Goal: Task Accomplishment & Management: Manage account settings

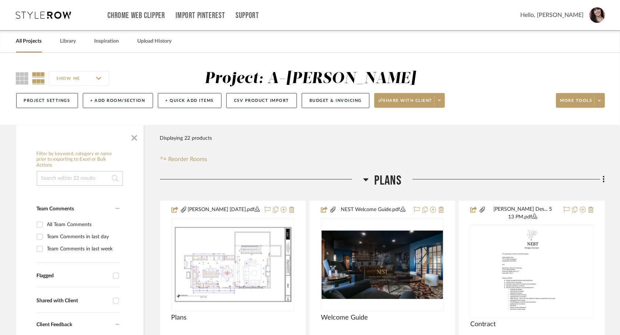
click at [29, 42] on link "All Projects" at bounding box center [29, 41] width 26 height 10
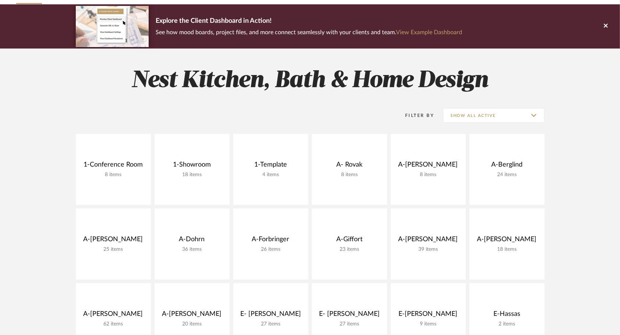
scroll to position [74, 0]
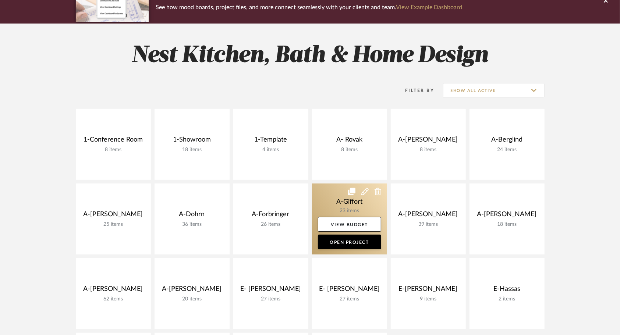
click at [322, 194] on link at bounding box center [349, 219] width 75 height 71
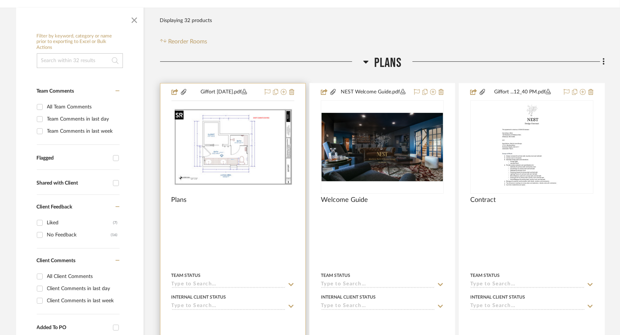
scroll to position [147, 0]
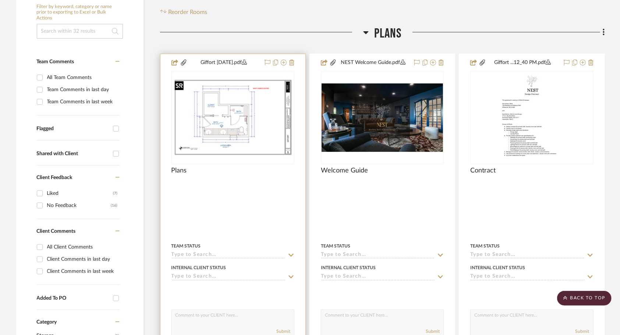
click at [232, 136] on img "0" at bounding box center [232, 117] width 121 height 78
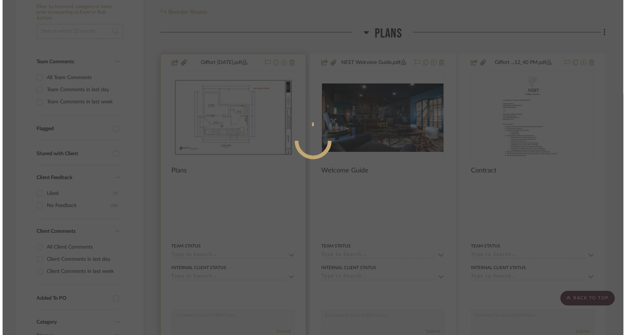
scroll to position [0, 0]
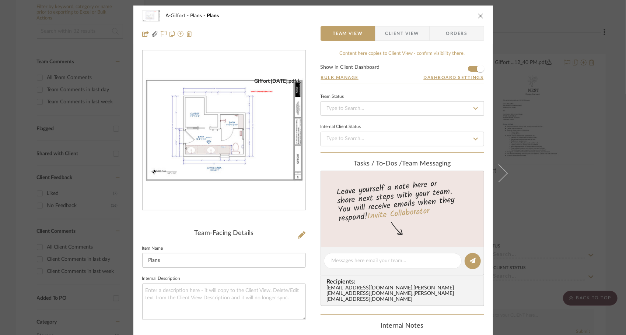
click at [232, 135] on img "0" at bounding box center [223, 130] width 163 height 105
click at [298, 237] on icon at bounding box center [301, 235] width 7 height 7
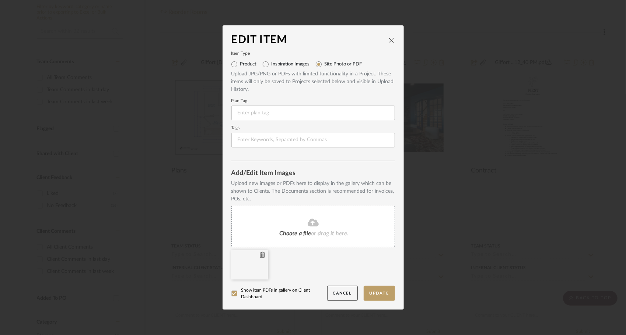
click at [260, 256] on icon at bounding box center [262, 255] width 5 height 6
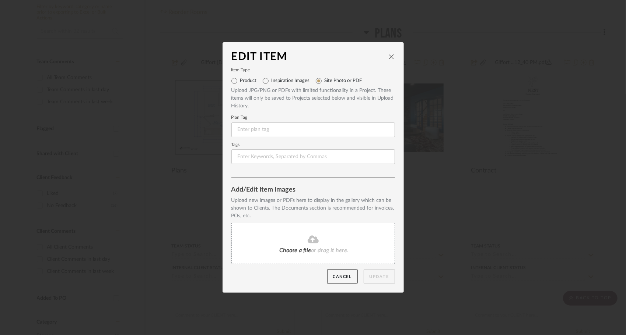
click at [320, 239] on fa-icon at bounding box center [312, 240] width 67 height 10
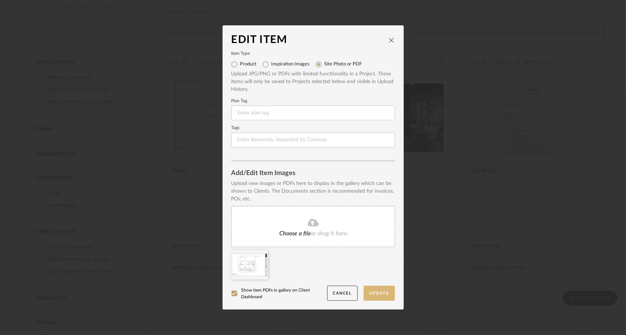
click at [381, 296] on button "Update" at bounding box center [378, 293] width 31 height 15
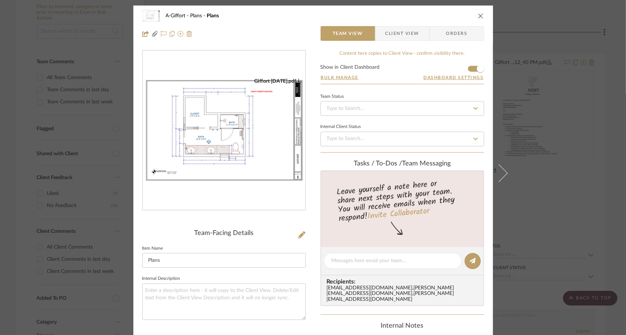
click at [479, 17] on icon "close" at bounding box center [481, 16] width 6 height 6
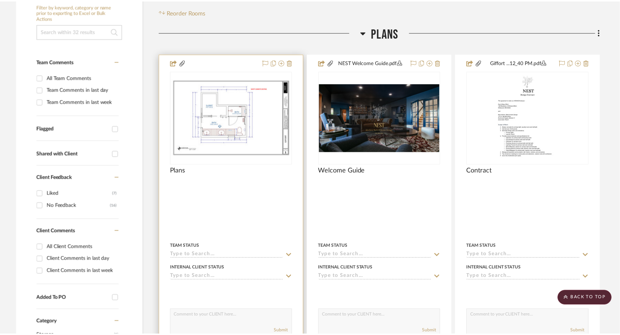
scroll to position [147, 0]
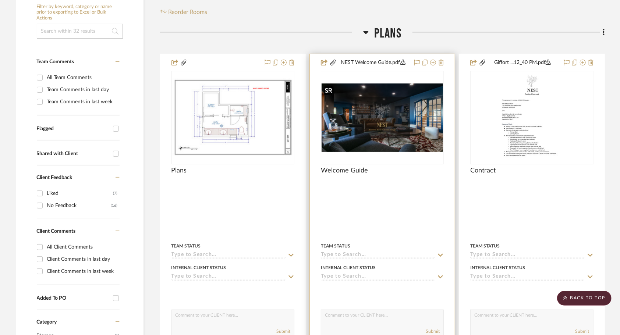
click at [378, 149] on img "0" at bounding box center [382, 118] width 121 height 68
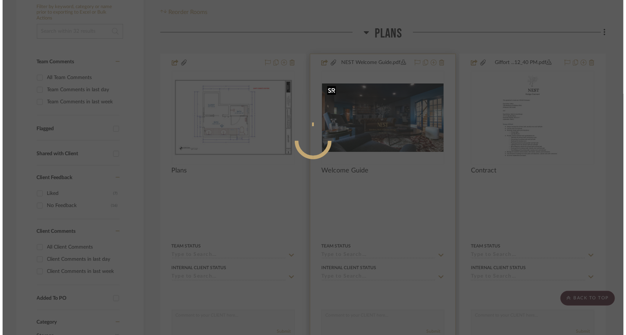
scroll to position [0, 0]
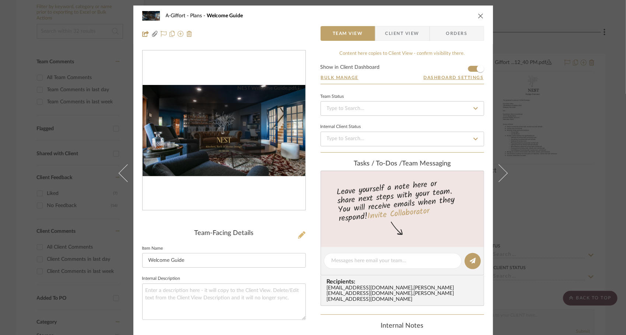
click at [299, 235] on icon at bounding box center [301, 235] width 7 height 7
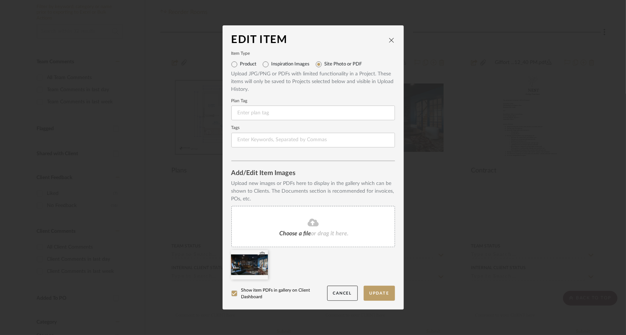
click at [260, 257] on icon at bounding box center [262, 255] width 5 height 6
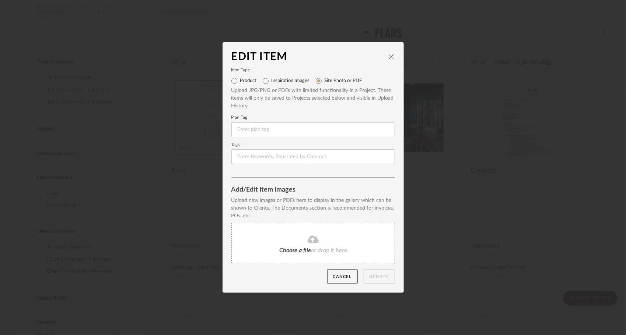
click at [286, 248] on span "Choose a file" at bounding box center [295, 251] width 32 height 6
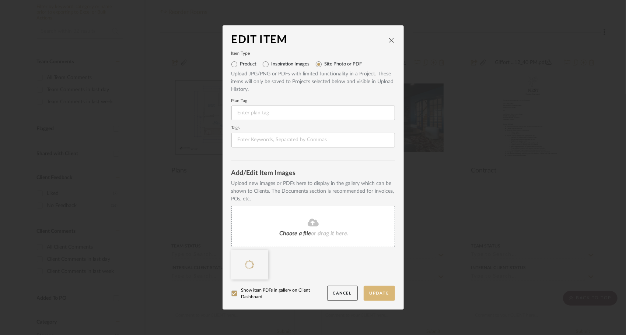
click at [373, 290] on button "Update" at bounding box center [378, 293] width 31 height 15
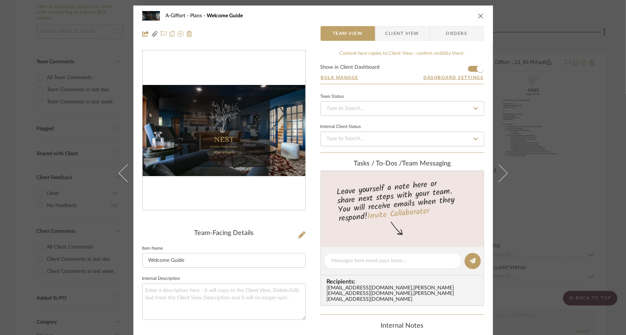
click at [242, 144] on img "0" at bounding box center [223, 131] width 163 height 92
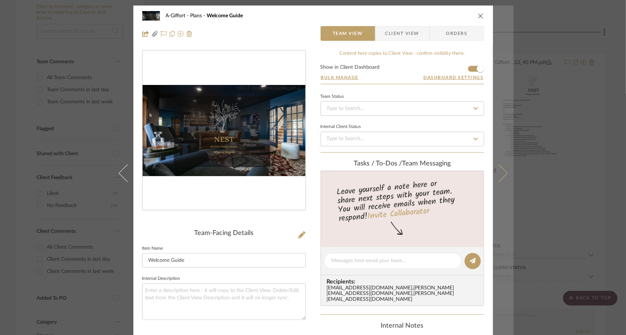
click at [503, 177] on button at bounding box center [503, 173] width 21 height 335
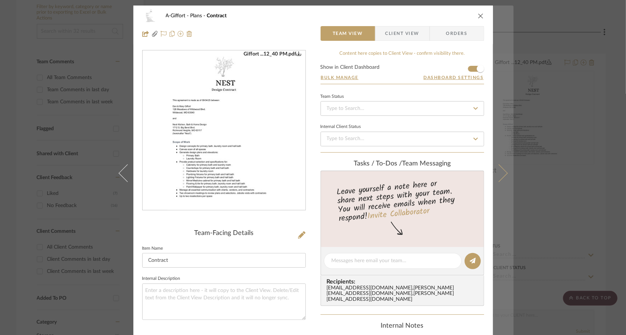
click at [499, 175] on icon at bounding box center [498, 173] width 18 height 18
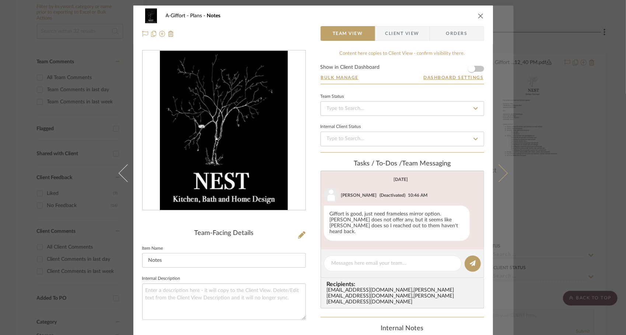
click at [499, 177] on icon at bounding box center [498, 173] width 18 height 18
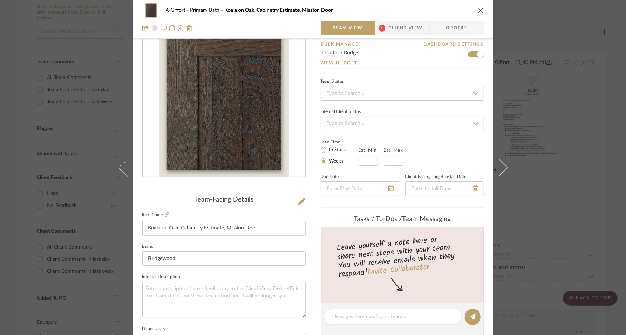
scroll to position [37, 0]
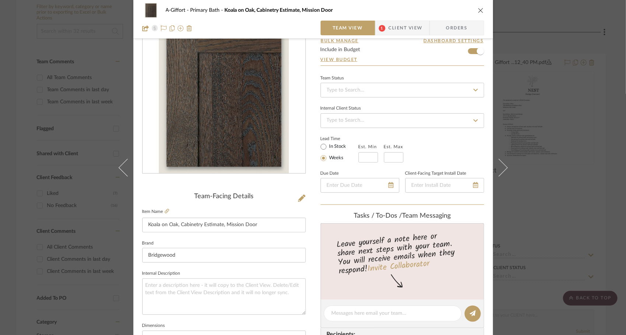
click at [409, 29] on span "Client View" at bounding box center [405, 28] width 34 height 15
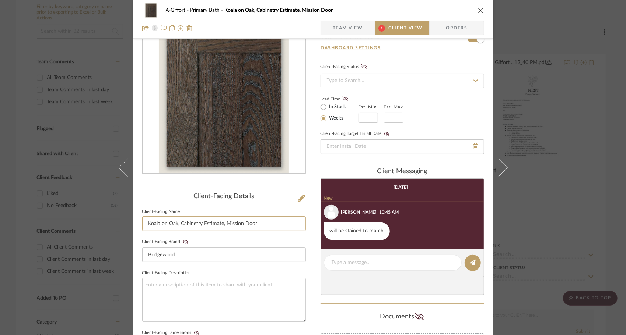
drag, startPoint x: 177, startPoint y: 224, endPoint x: 136, endPoint y: 224, distance: 40.5
click at [136, 224] on div "A-Giffort Primary Bath Koala on Oak, Cabinetry Estimate, Mission Door Team View…" at bounding box center [312, 275] width 359 height 613
click at [230, 227] on input "Cabinetry Estimate, Mission Door" at bounding box center [223, 223] width 163 height 15
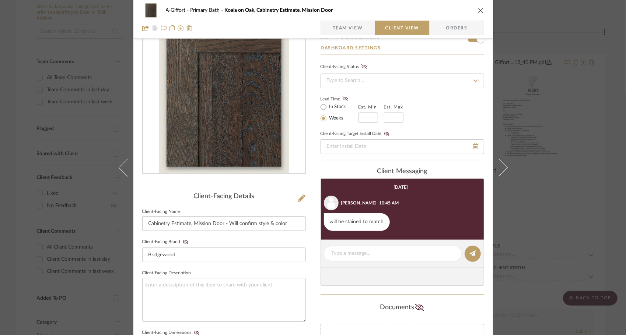
type input "Cabinetry Estimate, Mission Door - Will confirm style & color"
click at [265, 208] on fieldset "Client-Facing Name Cabinetry Estimate, Mission Door - Will confirm style & color" at bounding box center [223, 219] width 163 height 25
click at [479, 11] on icon "close" at bounding box center [481, 10] width 6 height 6
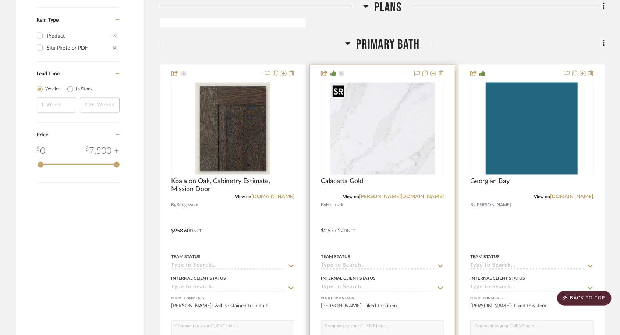
scroll to position [847, 0]
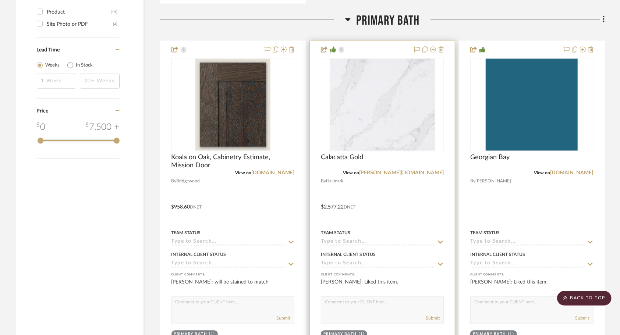
click at [377, 197] on div at bounding box center [382, 202] width 145 height 322
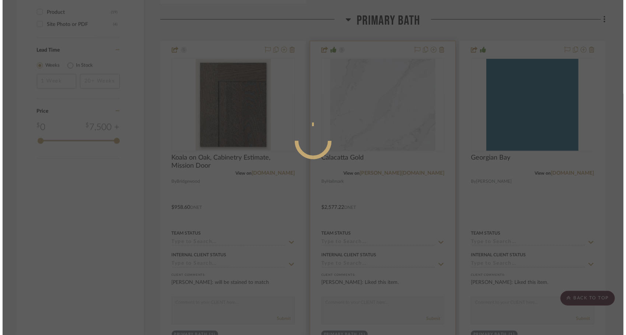
scroll to position [0, 0]
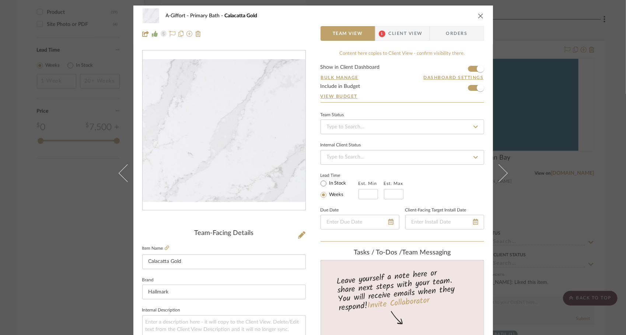
click at [406, 37] on span "Client View" at bounding box center [405, 33] width 34 height 15
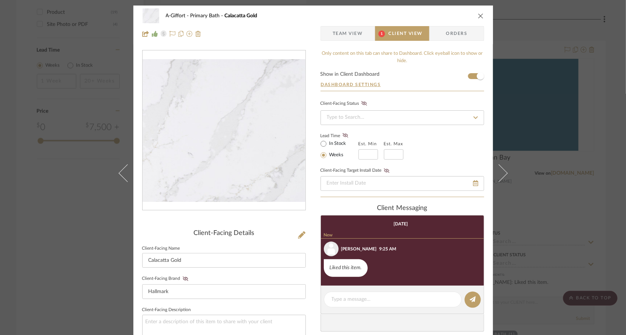
click at [479, 18] on icon "close" at bounding box center [481, 16] width 6 height 6
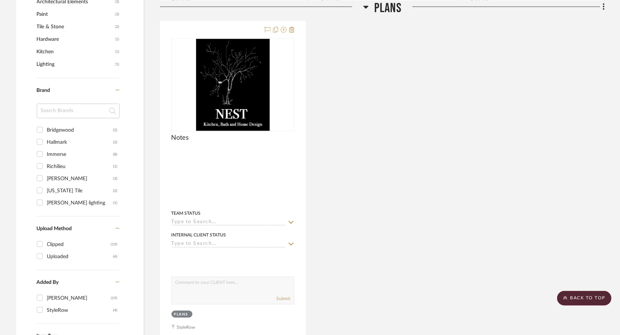
scroll to position [507, 0]
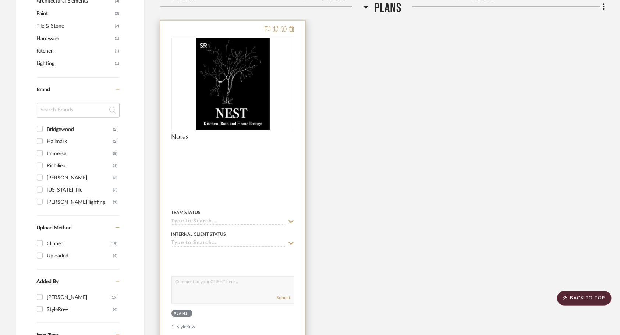
click at [227, 119] on div at bounding box center [233, 131] width 123 height 186
click at [227, 119] on img "0" at bounding box center [233, 84] width 74 height 92
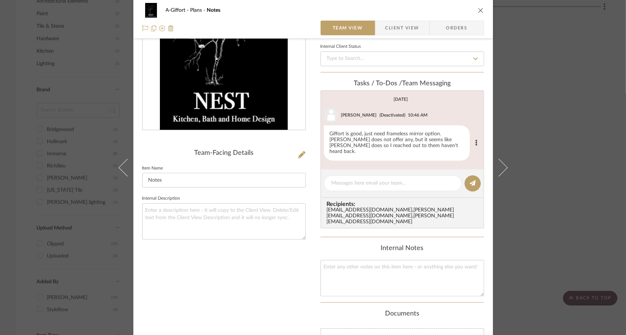
scroll to position [0, 0]
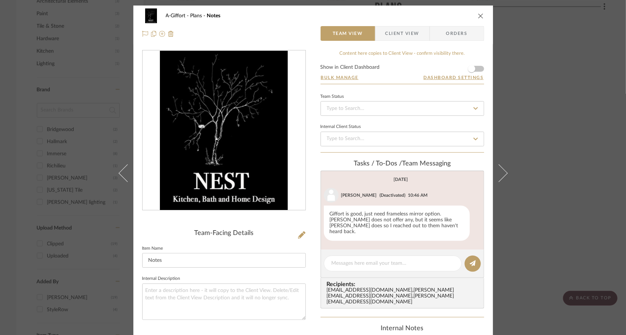
click at [478, 18] on icon "close" at bounding box center [481, 16] width 6 height 6
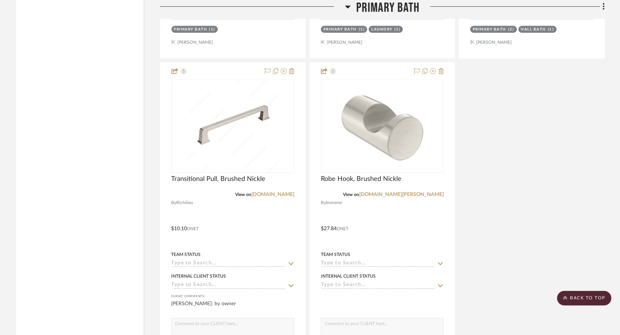
scroll to position [1479, 0]
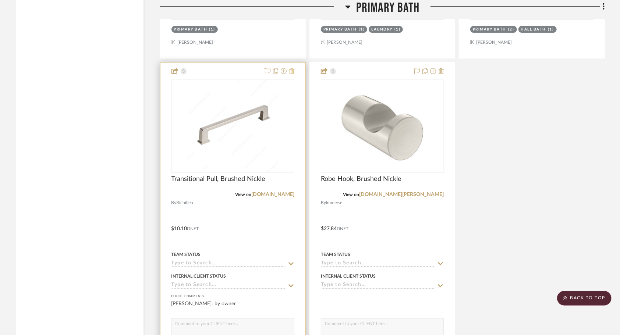
click at [293, 73] on icon at bounding box center [291, 71] width 5 height 6
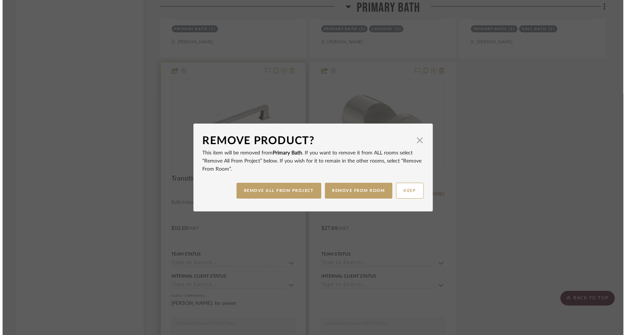
scroll to position [0, 0]
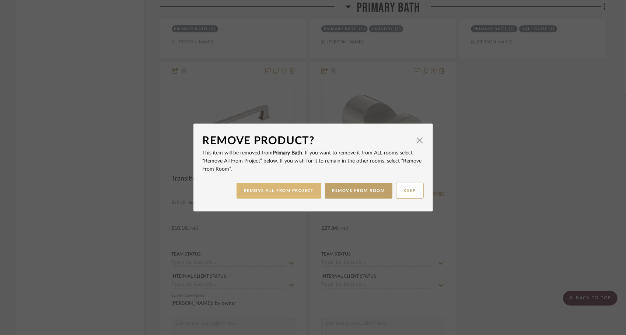
click at [310, 193] on button "REMOVE ALL FROM PROJECT" at bounding box center [278, 191] width 85 height 16
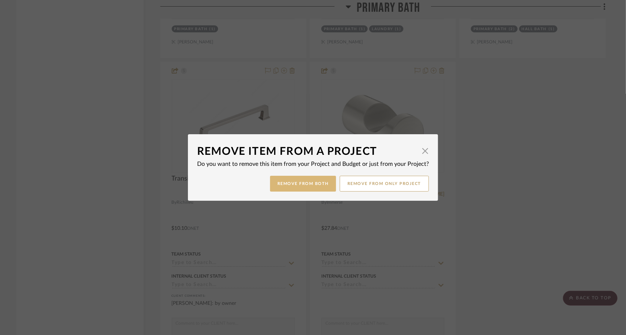
click at [308, 186] on button "Remove from Both" at bounding box center [303, 184] width 66 height 16
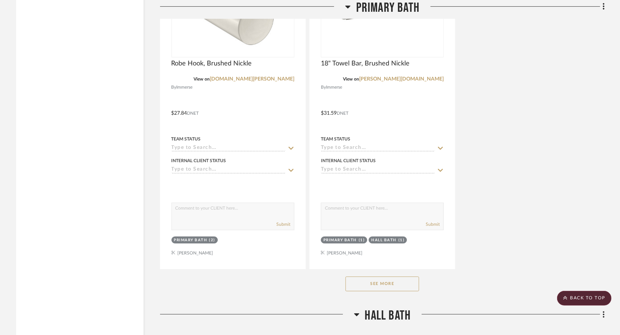
scroll to position [1596, 0]
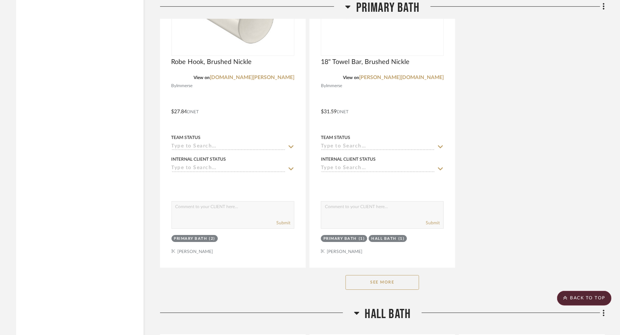
click at [359, 285] on button "See More" at bounding box center [383, 282] width 74 height 15
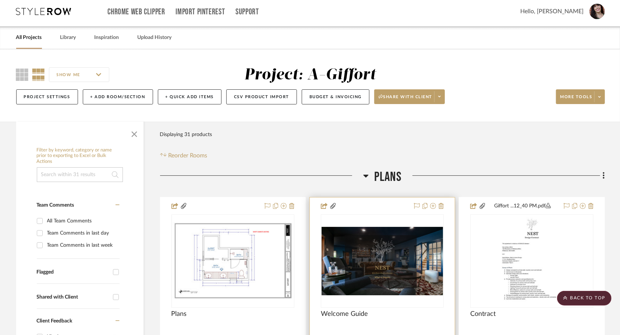
scroll to position [0, 0]
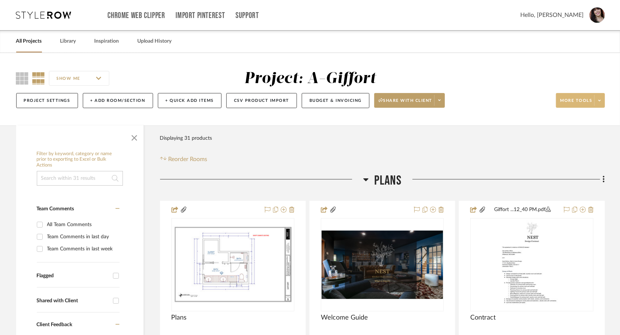
click at [599, 103] on span at bounding box center [600, 100] width 10 height 11
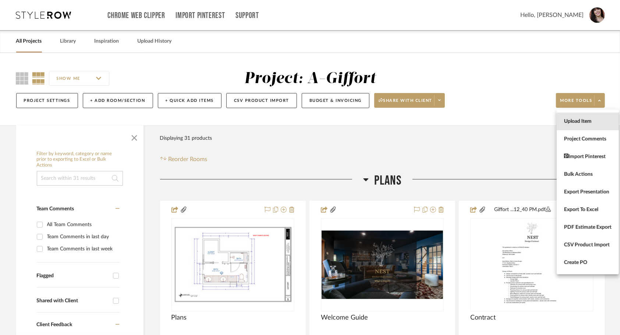
click at [595, 123] on span "Upload Item" at bounding box center [587, 122] width 47 height 6
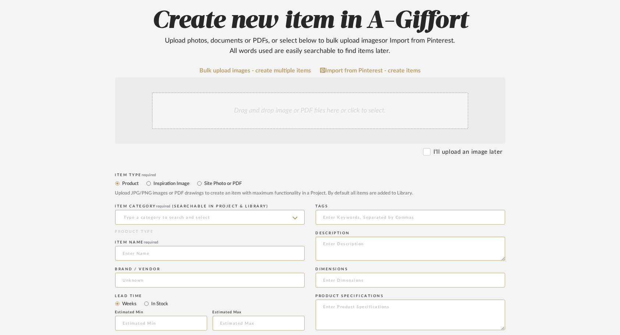
scroll to position [110, 0]
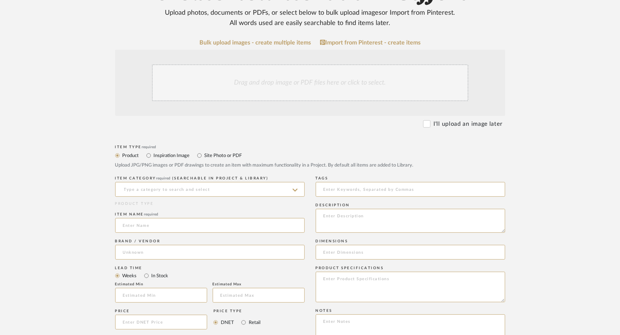
click at [250, 92] on div "Drag and drop image or PDF files here or click to select." at bounding box center [310, 82] width 317 height 37
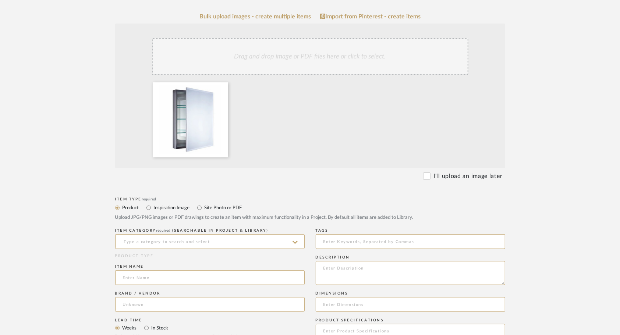
scroll to position [221, 0]
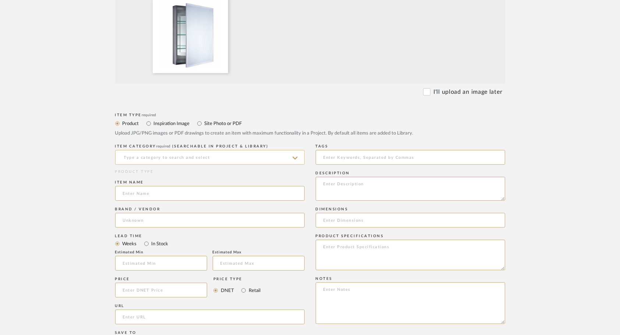
click at [198, 159] on input at bounding box center [210, 157] width 190 height 15
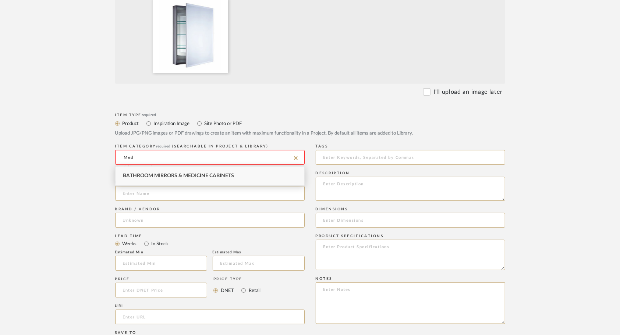
click at [204, 179] on span "Bathroom Mirrors & Medicine Cabinets" at bounding box center [178, 175] width 111 height 5
type input "Bathroom Mirrors & Medicine Cabinets"
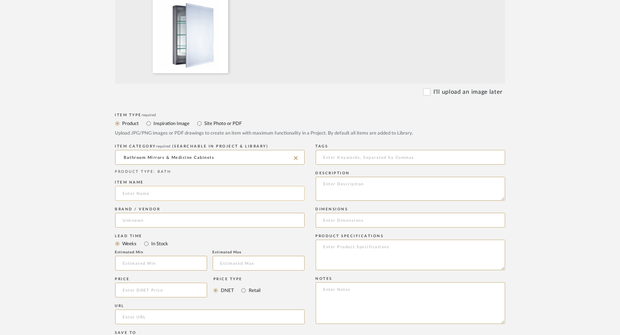
click at [219, 192] on input at bounding box center [210, 193] width 190 height 15
click at [201, 196] on input at bounding box center [210, 193] width 190 height 15
paste input "* CARLENTINI 30X23"
drag, startPoint x: 126, startPoint y: 194, endPoint x: 111, endPoint y: 195, distance: 15.1
click at [111, 195] on form "Bulk upload images - create multiple items Import from Pinterest - create items…" at bounding box center [310, 235] width 469 height 612
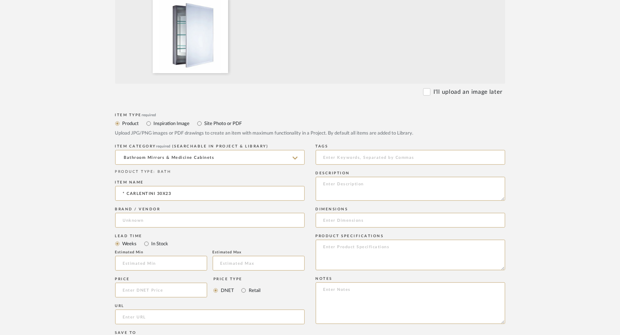
type input "CARLENTINI 30X23"
drag, startPoint x: 176, startPoint y: 194, endPoint x: 106, endPoint y: 195, distance: 70.3
click at [106, 195] on form "Bulk upload images - create multiple items Import from Pinterest - create items…" at bounding box center [310, 235] width 469 height 612
click at [337, 190] on textarea at bounding box center [411, 189] width 190 height 24
paste textarea "CARLENTINI 30X23"
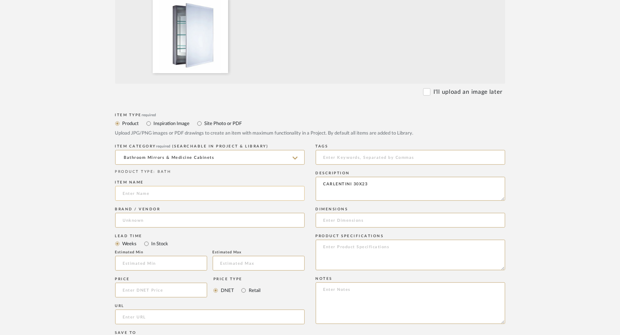
type textarea "CARLENTINI 30X23"
click at [235, 197] on input at bounding box center [210, 193] width 190 height 15
drag, startPoint x: 152, startPoint y: 193, endPoint x: 105, endPoint y: 194, distance: 47.5
click at [105, 194] on form "Bulk upload images - create multiple items Import from Pinterest - create items…" at bounding box center [310, 235] width 469 height 612
type input "Frameless Medicine cabinet"
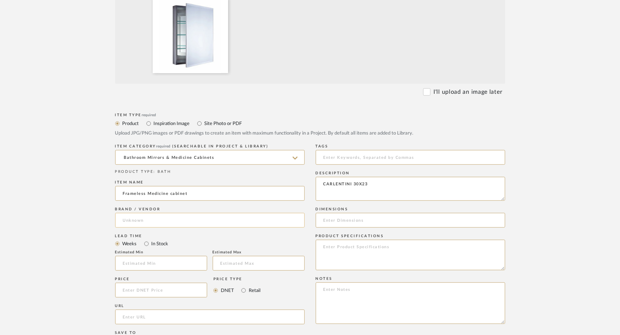
click at [140, 217] on input at bounding box center [210, 220] width 190 height 15
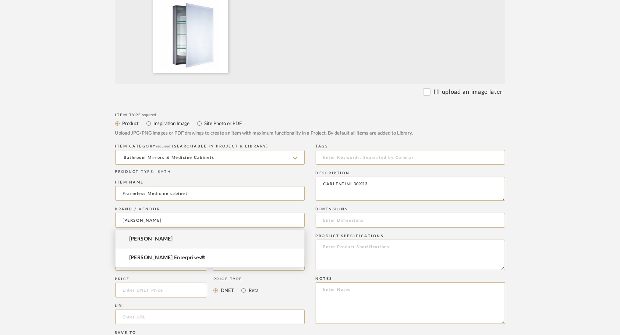
type input "Ferguson"
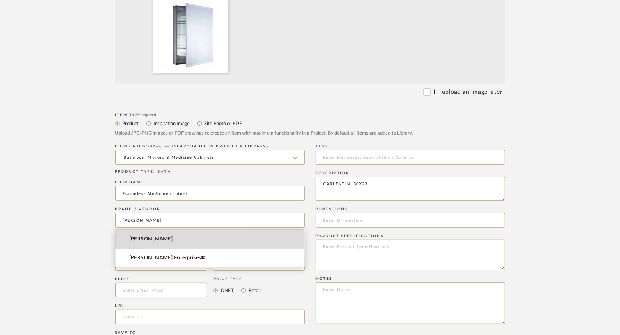
click at [183, 242] on mat-option "Ferguson" at bounding box center [210, 239] width 189 height 19
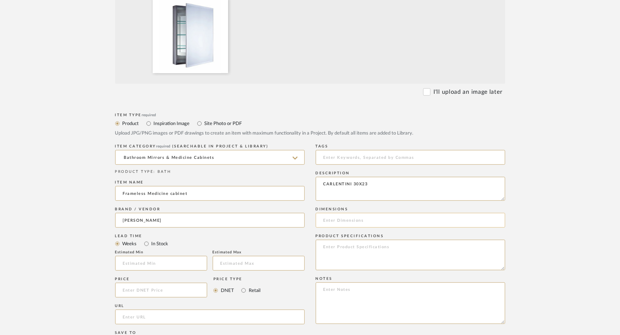
click at [371, 221] on input at bounding box center [411, 220] width 190 height 15
type input "30x23"
click at [171, 287] on input at bounding box center [161, 290] width 92 height 15
type input "$266.77"
click at [89, 273] on form "Bulk upload images - create multiple items Import from Pinterest - create items…" at bounding box center [310, 235] width 469 height 612
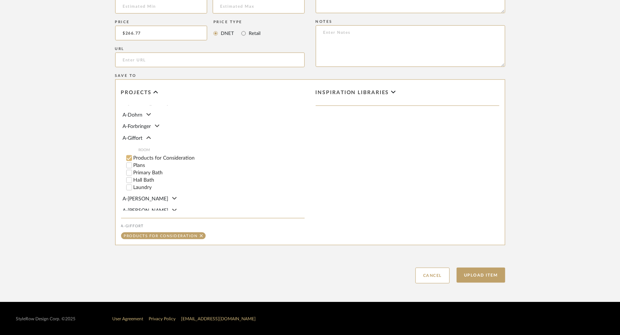
scroll to position [74, 0]
click at [130, 175] on input "Primary Bath" at bounding box center [129, 175] width 7 height 7
checkbox input "false"
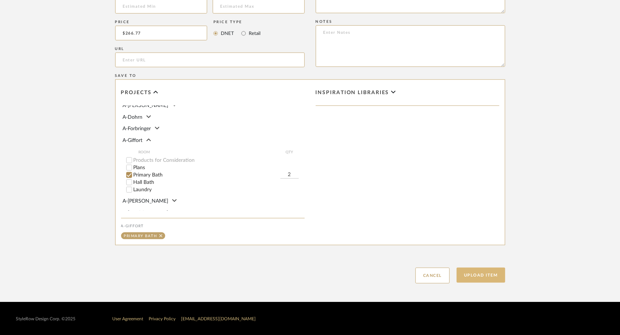
type input "2"
click at [462, 278] on button "Upload Item" at bounding box center [481, 275] width 49 height 15
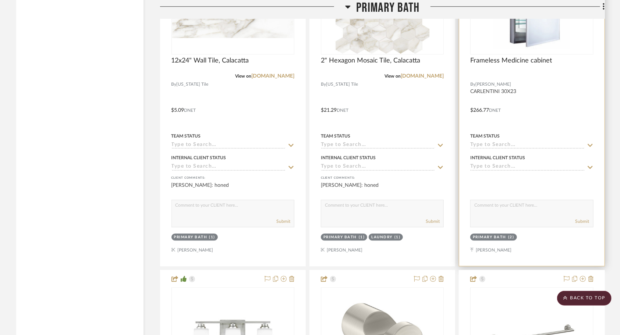
scroll to position [1277, 0]
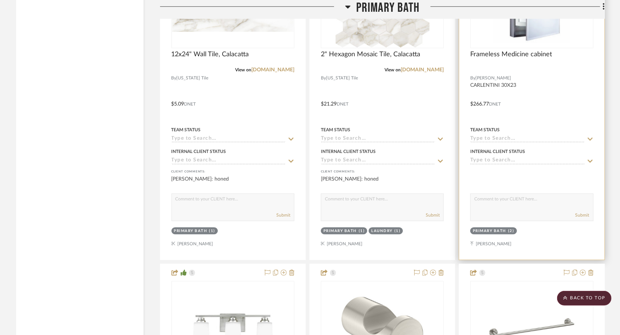
click at [545, 116] on div at bounding box center [531, 99] width 145 height 322
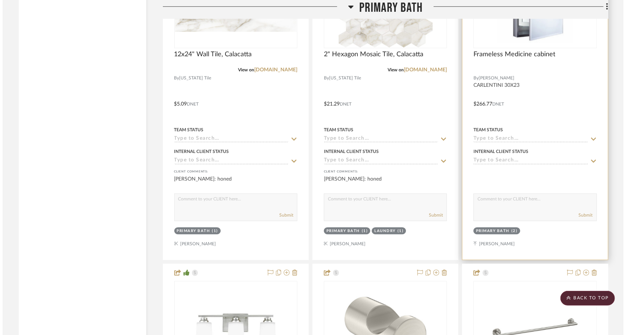
scroll to position [0, 0]
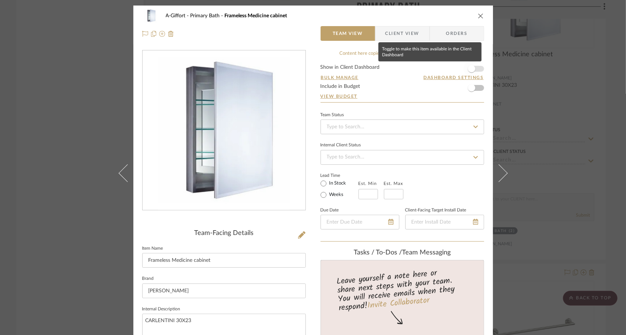
click at [475, 71] on span "button" at bounding box center [471, 69] width 16 height 16
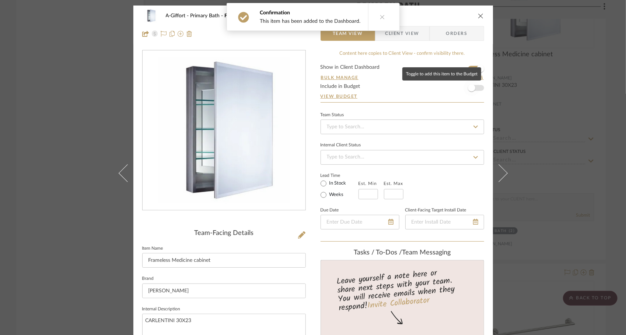
click at [476, 85] on span "button" at bounding box center [471, 88] width 16 height 16
click at [408, 38] on span "Client View" at bounding box center [402, 33] width 34 height 15
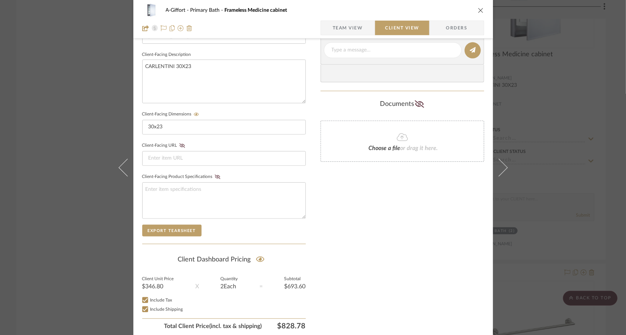
scroll to position [258, 0]
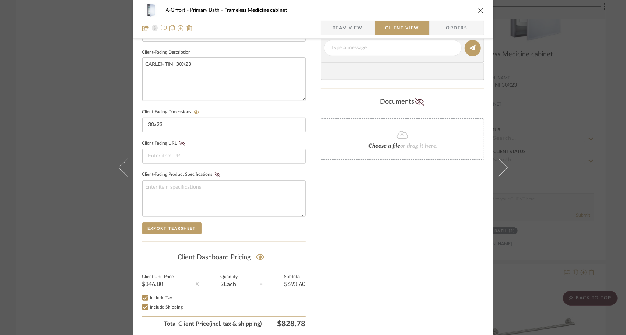
click at [478, 9] on icon "close" at bounding box center [481, 10] width 6 height 6
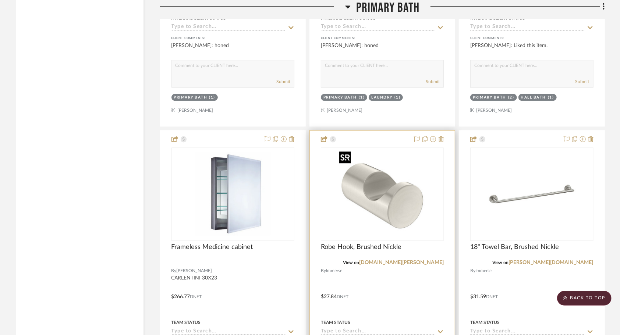
scroll to position [1498, 0]
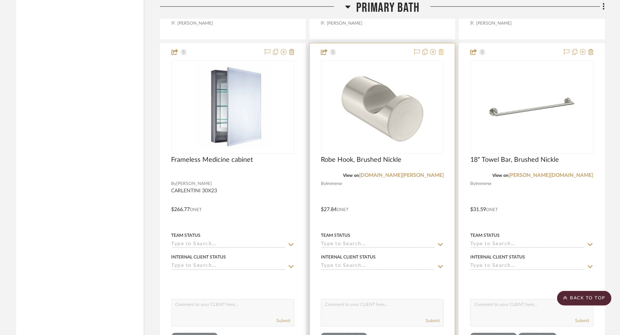
click at [442, 55] on fa-icon at bounding box center [441, 52] width 5 height 6
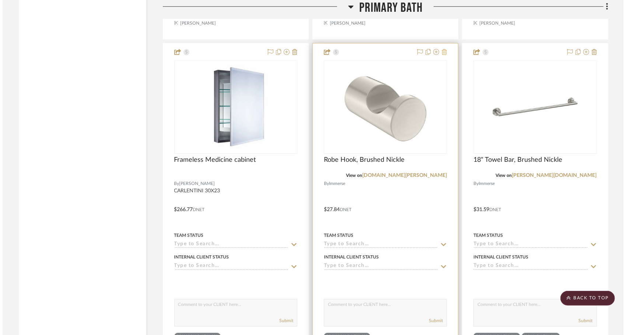
scroll to position [0, 0]
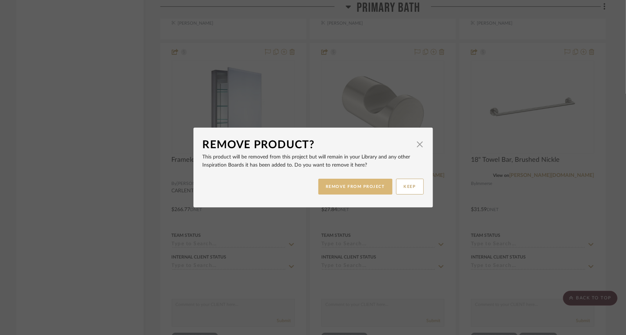
click at [381, 180] on button "REMOVE FROM PROJECT" at bounding box center [355, 187] width 74 height 16
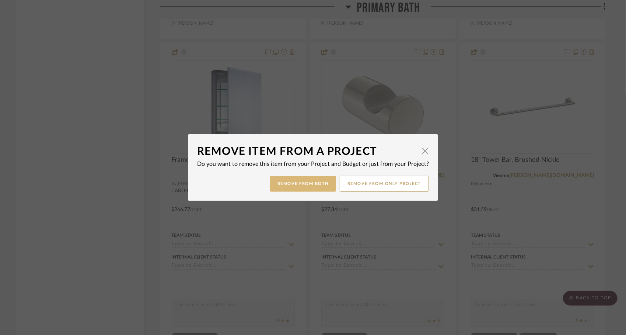
click at [320, 186] on button "Remove from Both" at bounding box center [303, 184] width 66 height 16
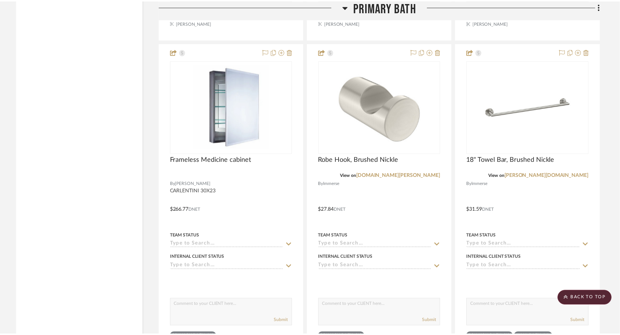
scroll to position [1498, 0]
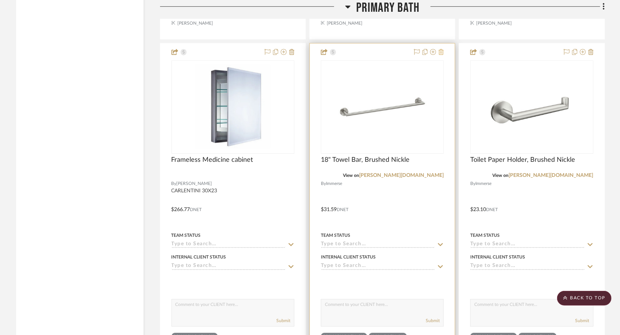
click at [442, 54] on icon at bounding box center [441, 52] width 5 height 6
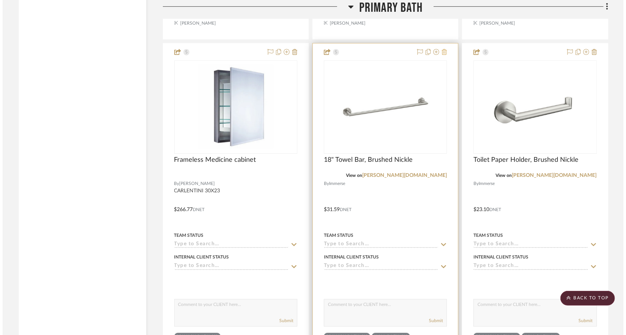
scroll to position [0, 0]
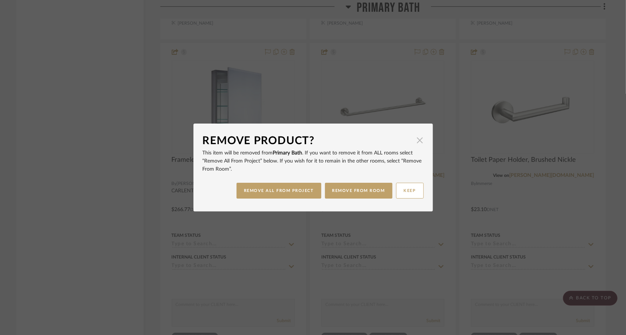
click at [418, 142] on span "button" at bounding box center [419, 140] width 15 height 15
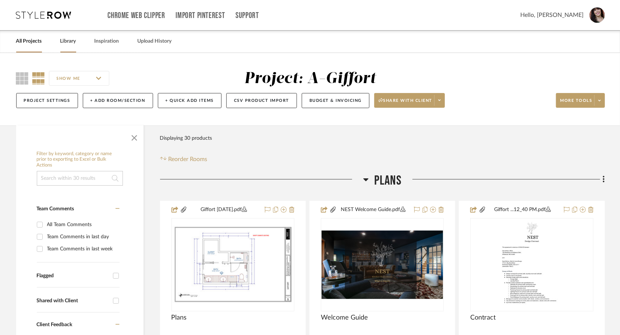
click at [70, 42] on link "Library" at bounding box center [68, 41] width 16 height 10
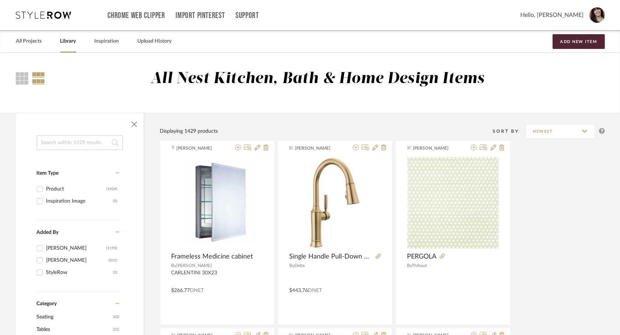
click at [87, 145] on input at bounding box center [80, 142] width 86 height 15
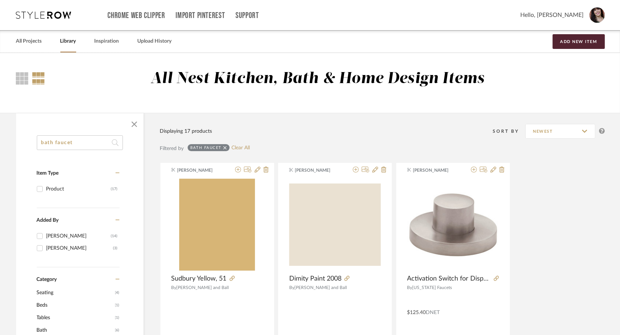
drag, startPoint x: 57, startPoint y: 144, endPoint x: 48, endPoint y: 145, distance: 8.5
click at [48, 145] on input "bath faucet" at bounding box center [80, 142] width 86 height 15
click at [53, 146] on input "bath faucet" at bounding box center [80, 142] width 86 height 15
click at [56, 145] on input "bath faucet" at bounding box center [80, 142] width 86 height 15
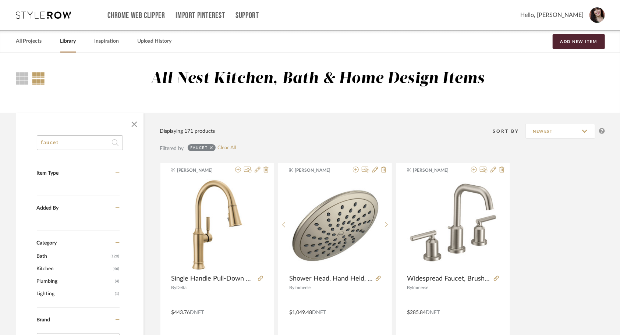
type input "faucet"
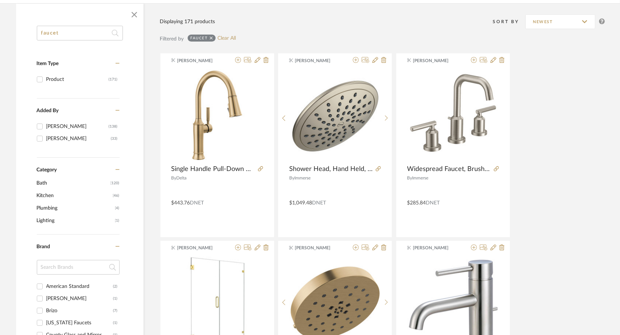
scroll to position [110, 0]
click at [77, 186] on span "Bath" at bounding box center [73, 182] width 72 height 13
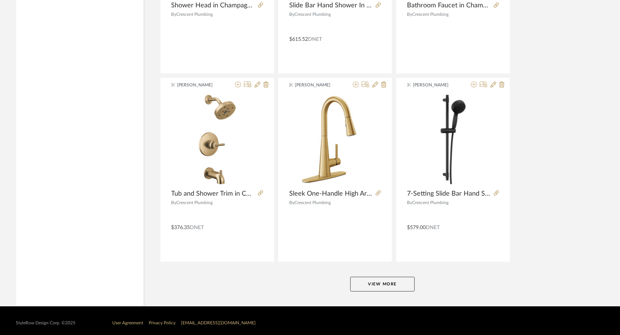
scroll to position [2169, 0]
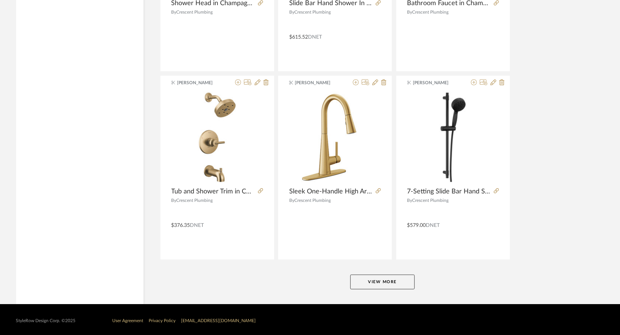
click at [383, 276] on button "View More" at bounding box center [383, 282] width 64 height 15
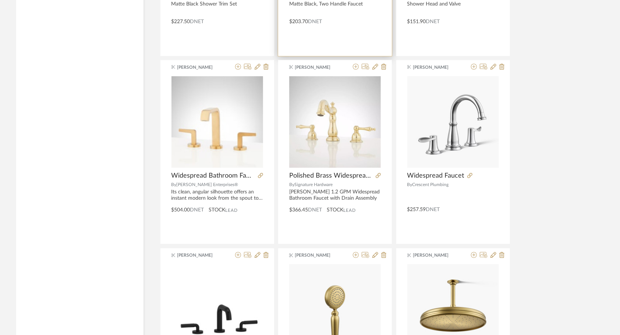
scroll to position [3163, 0]
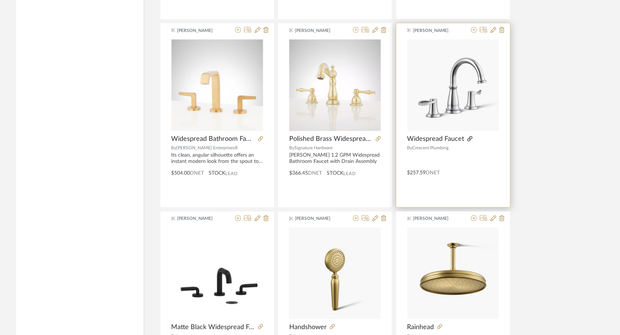
click at [468, 137] on icon at bounding box center [470, 138] width 5 height 5
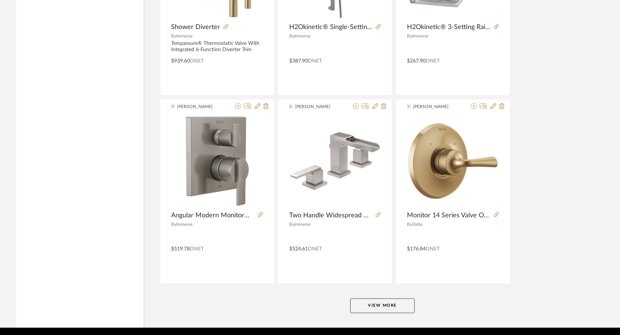
scroll to position [4426, 0]
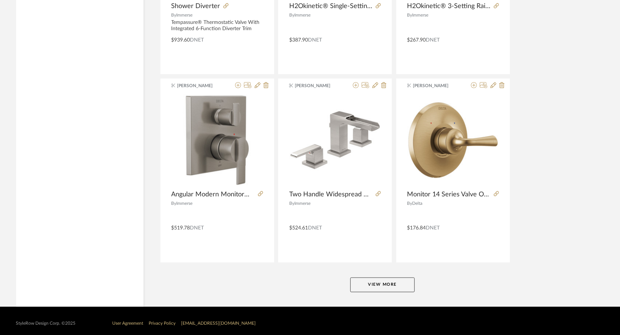
click at [382, 280] on button "View More" at bounding box center [383, 285] width 64 height 15
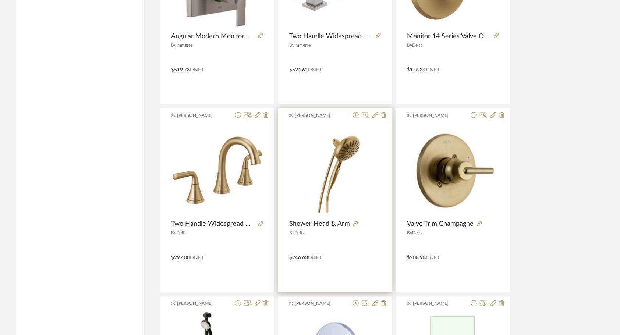
scroll to position [4610, 0]
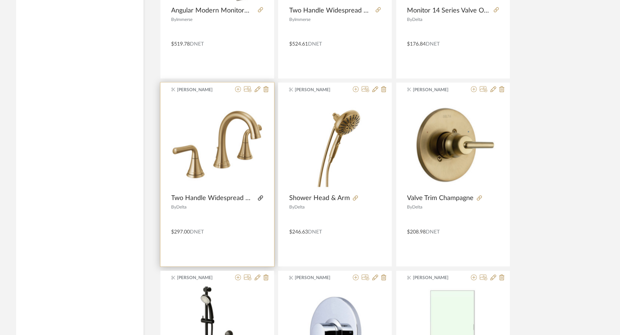
click at [262, 196] on icon at bounding box center [260, 198] width 5 height 5
click at [226, 226] on div "$297.00 DNET" at bounding box center [218, 231] width 114 height 10
click at [226, 172] on img "0" at bounding box center [218, 145] width 92 height 92
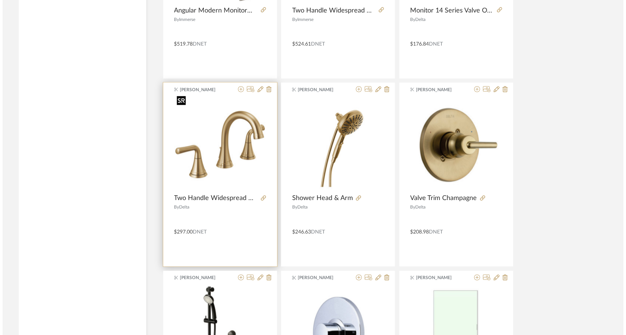
scroll to position [0, 0]
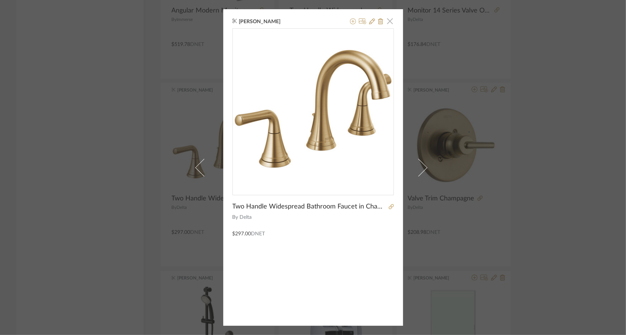
click at [389, 24] on span "button" at bounding box center [390, 21] width 15 height 15
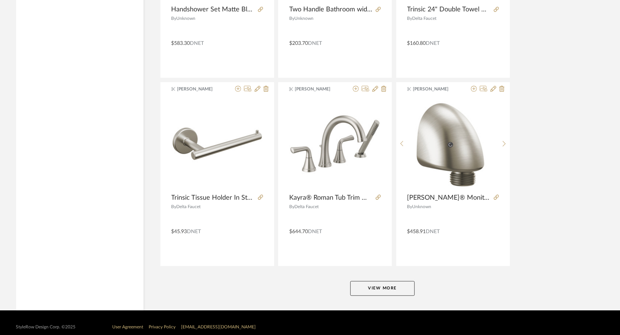
scroll to position [6683, 0]
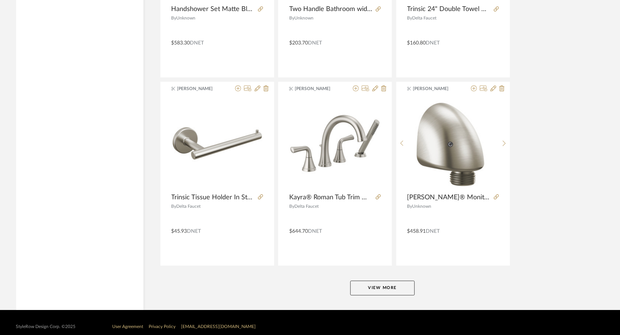
click at [391, 282] on button "View More" at bounding box center [383, 288] width 64 height 15
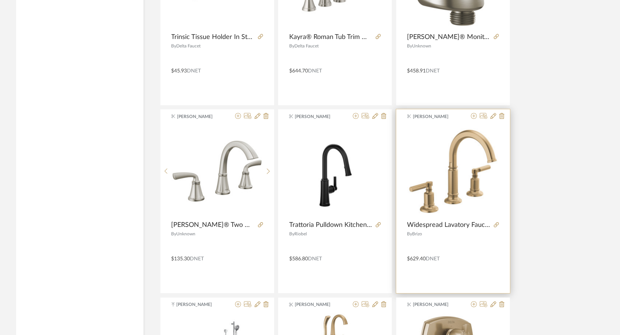
scroll to position [6867, 0]
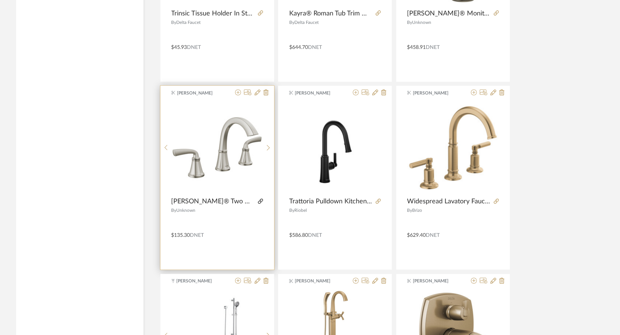
click at [261, 199] on icon at bounding box center [260, 201] width 5 height 5
click at [238, 89] on icon at bounding box center [238, 92] width 6 height 6
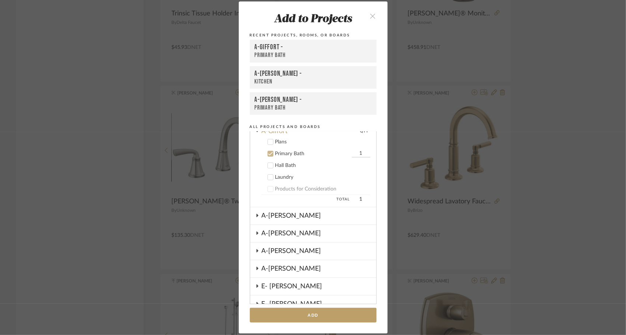
scroll to position [163, 0]
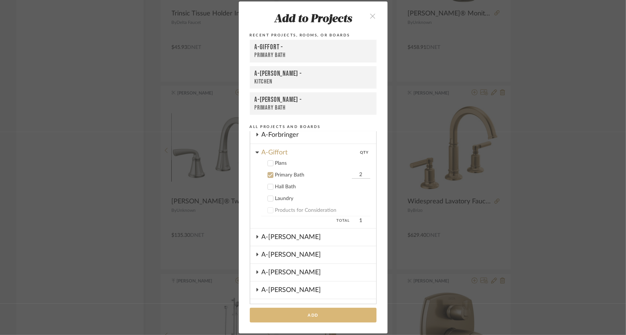
type input "2"
click at [303, 318] on button "Add" at bounding box center [313, 315] width 127 height 15
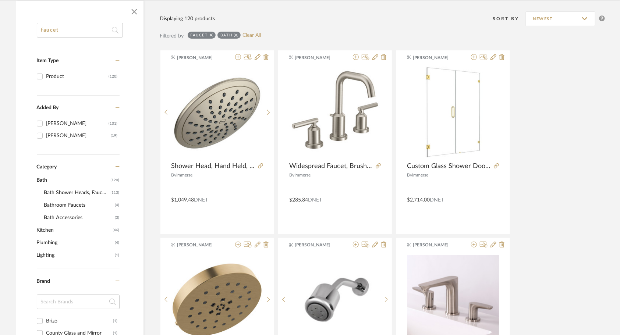
scroll to position [0, 0]
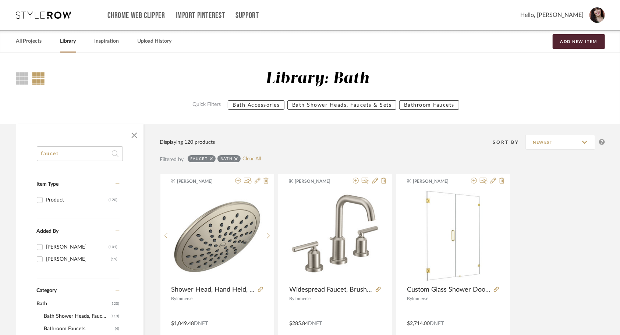
drag, startPoint x: 95, startPoint y: 155, endPoint x: 0, endPoint y: 165, distance: 95.5
click at [0, 162] on html "Chrome Web Clipper Import Pinterest Support All Projects Library Inspiration Up…" at bounding box center [310, 167] width 620 height 335
type input "geist"
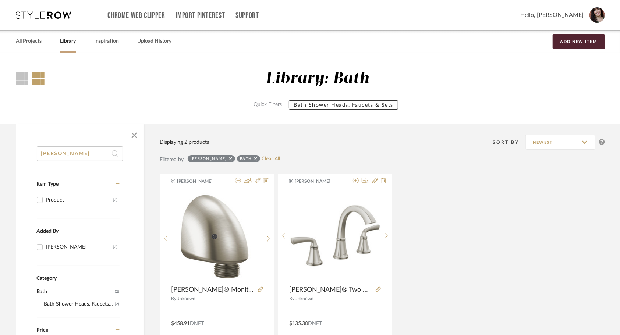
drag, startPoint x: 29, startPoint y: 47, endPoint x: 34, endPoint y: 54, distance: 9.0
click at [29, 47] on div "All Projects" at bounding box center [29, 41] width 26 height 22
click at [31, 40] on link "All Projects" at bounding box center [29, 41] width 26 height 10
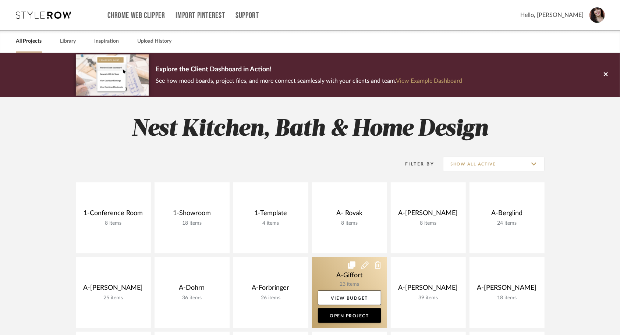
click at [331, 279] on link at bounding box center [349, 292] width 75 height 71
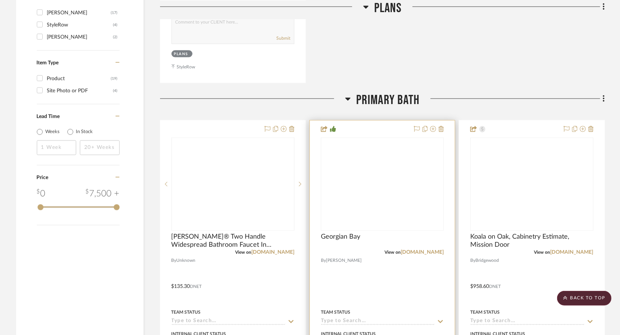
scroll to position [810, 0]
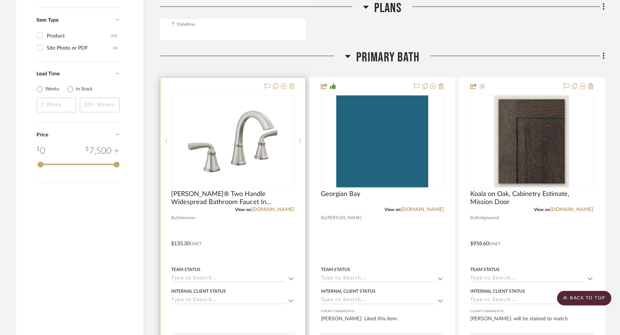
click at [293, 88] on icon at bounding box center [291, 87] width 5 height 6
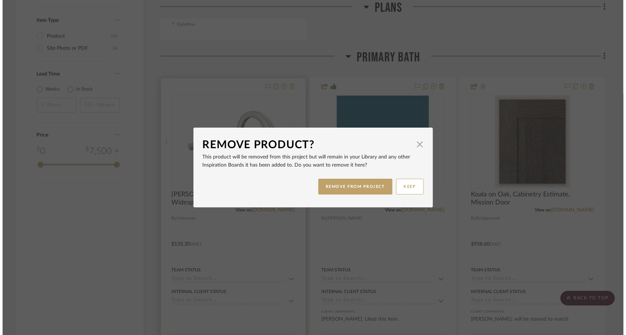
scroll to position [0, 0]
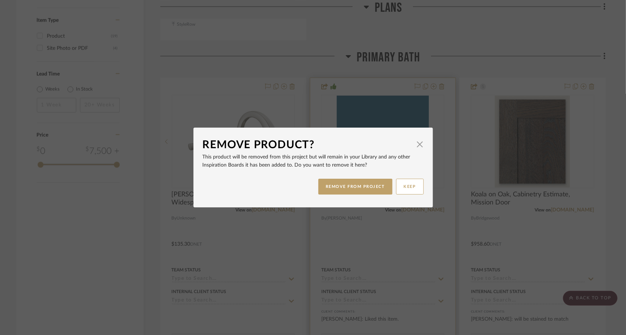
drag, startPoint x: 373, startPoint y: 189, endPoint x: 369, endPoint y: 183, distance: 6.8
click at [373, 189] on button "REMOVE FROM PROJECT" at bounding box center [355, 187] width 74 height 16
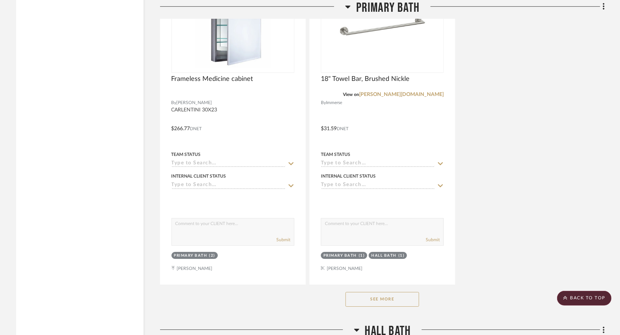
scroll to position [1583, 0]
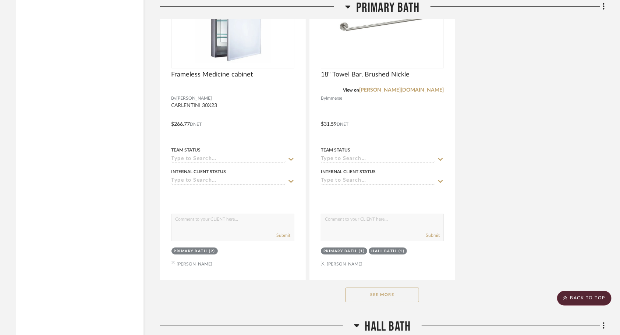
click at [374, 296] on button "See More" at bounding box center [383, 295] width 74 height 15
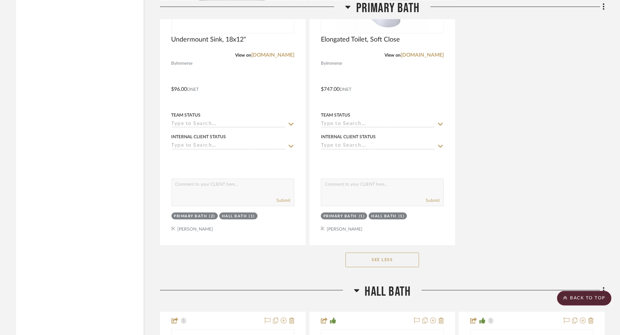
scroll to position [2283, 0]
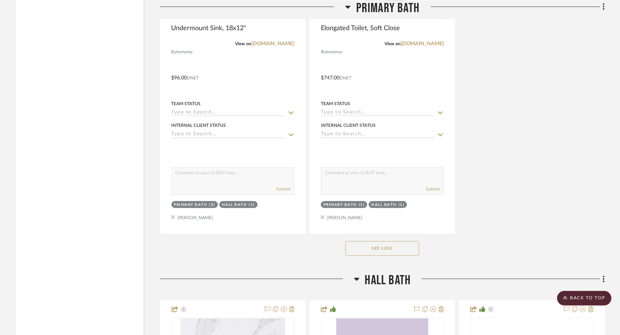
click at [376, 247] on button "See Less" at bounding box center [383, 249] width 74 height 15
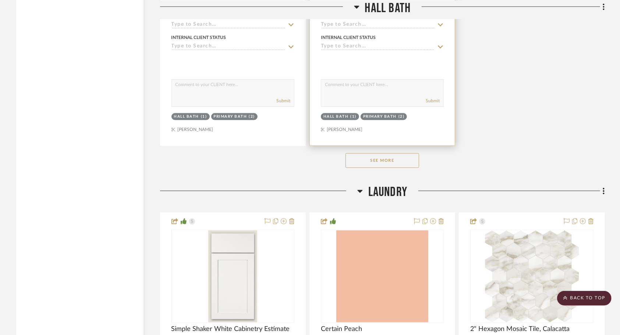
scroll to position [2761, 0]
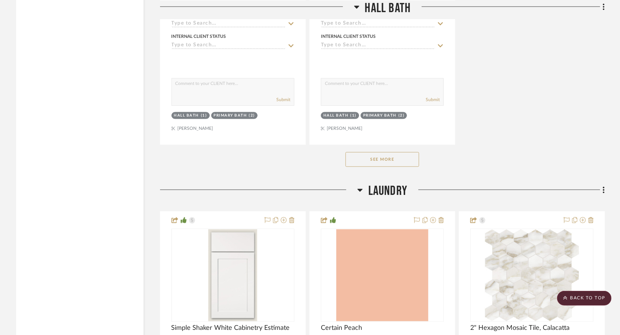
click at [401, 165] on button "See More" at bounding box center [383, 159] width 74 height 15
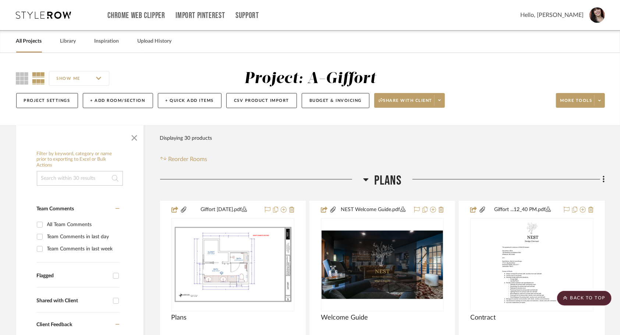
scroll to position [0, 0]
click at [440, 103] on span at bounding box center [439, 100] width 10 height 11
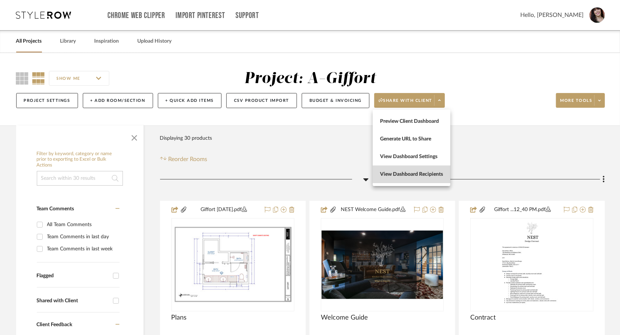
click at [412, 172] on span "View Dashboard Recipients" at bounding box center [411, 175] width 63 height 6
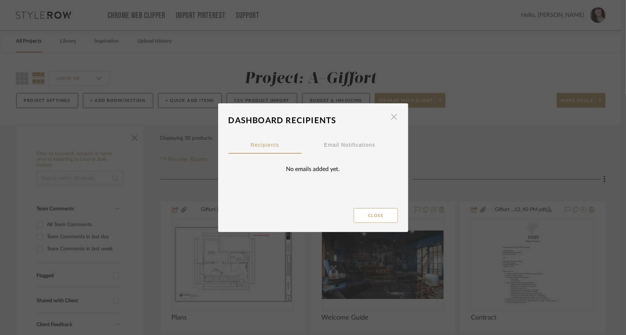
click at [390, 119] on span "button" at bounding box center [394, 117] width 15 height 15
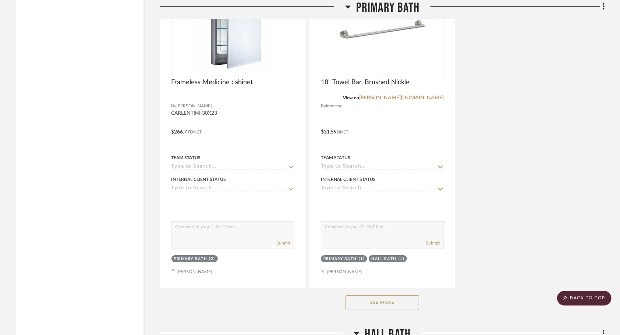
scroll to position [1583, 0]
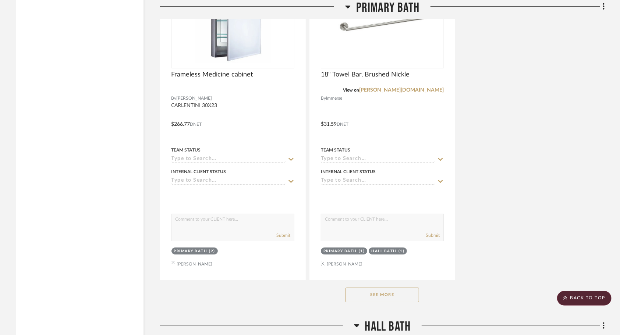
click at [384, 291] on button "See More" at bounding box center [383, 295] width 74 height 15
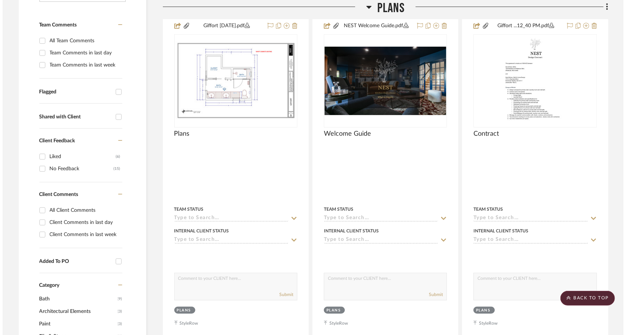
scroll to position [0, 0]
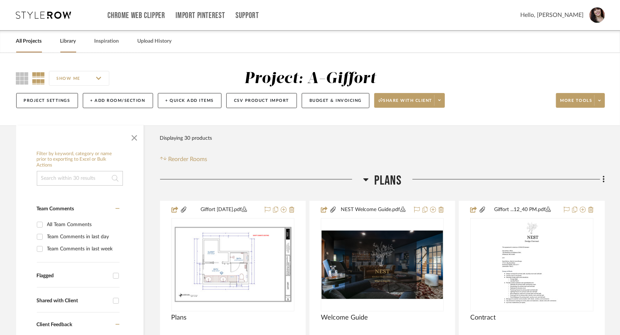
click at [68, 46] on div "Library" at bounding box center [68, 41] width 16 height 22
click at [74, 41] on link "Library" at bounding box center [68, 41] width 16 height 10
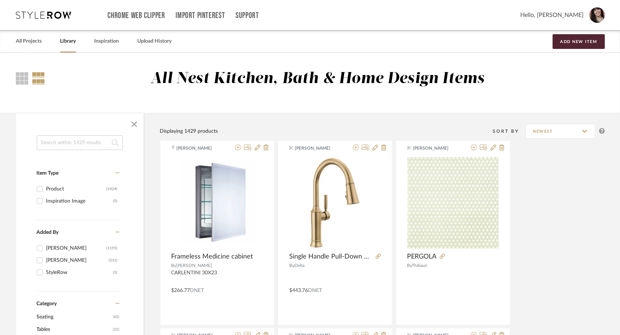
click at [80, 147] on input at bounding box center [80, 142] width 86 height 15
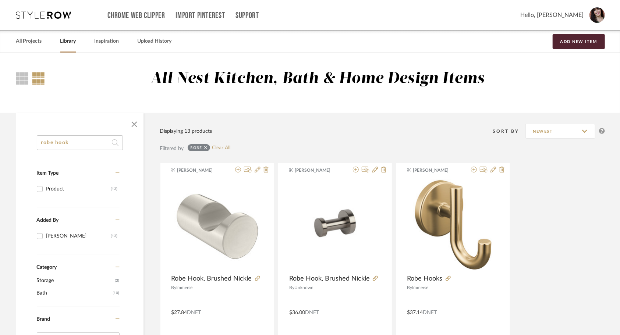
type input "robe hook"
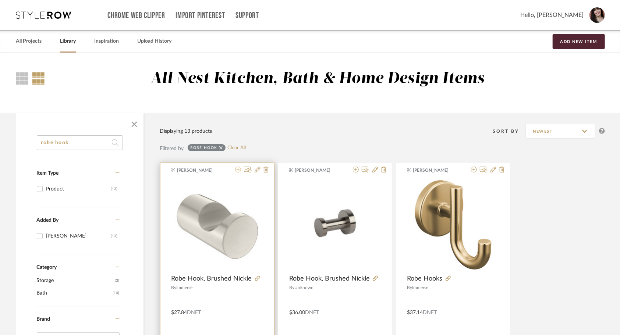
click at [237, 169] on icon at bounding box center [238, 170] width 6 height 6
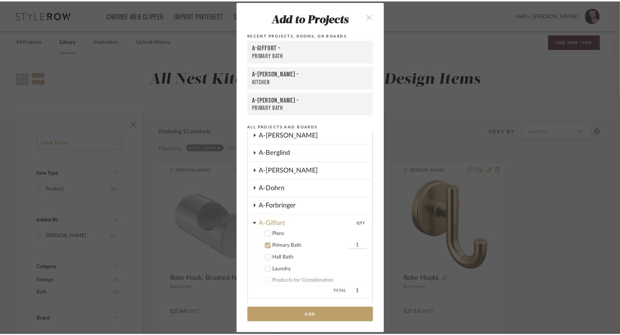
scroll to position [90, 0]
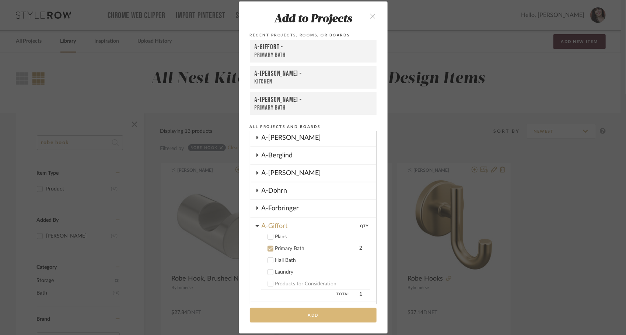
type input "2"
click at [314, 313] on button "Add" at bounding box center [313, 315] width 127 height 15
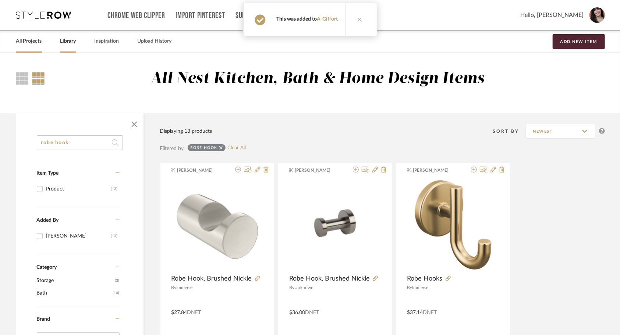
click at [34, 43] on link "All Projects" at bounding box center [29, 41] width 26 height 10
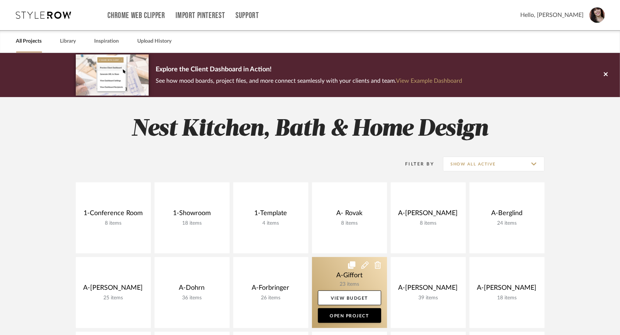
click at [333, 272] on link at bounding box center [349, 292] width 75 height 71
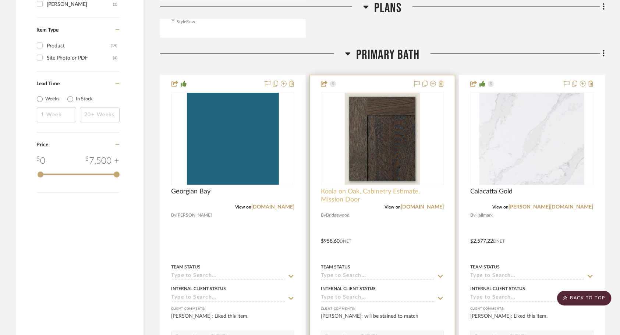
scroll to position [796, 0]
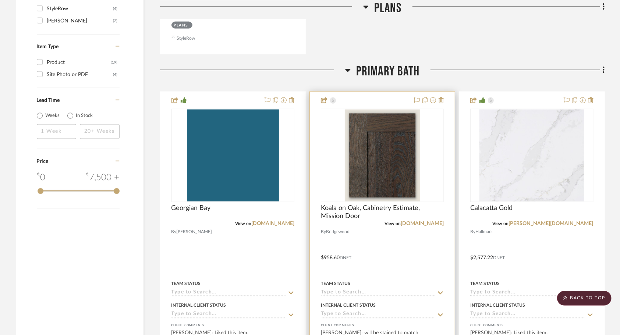
click at [394, 254] on div at bounding box center [382, 253] width 145 height 322
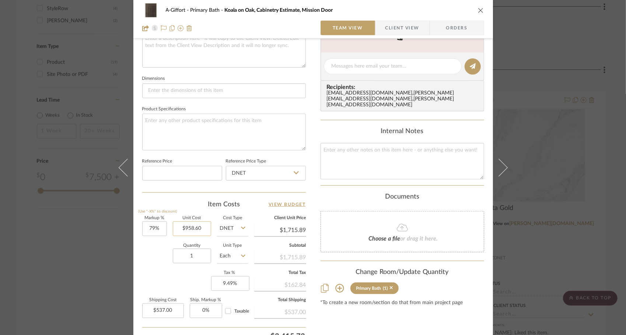
scroll to position [295, 0]
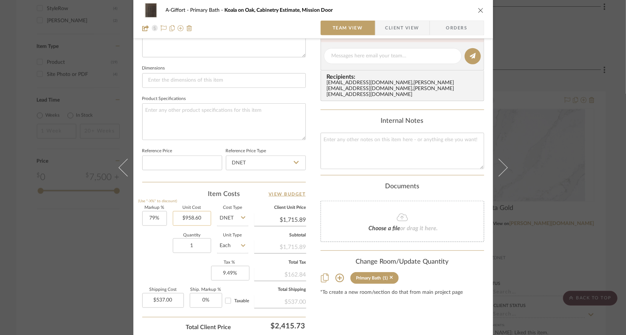
type input "958.60"
click at [160, 258] on div "Quantity 1 Unit Type Each" at bounding box center [195, 247] width 106 height 26
type input "$0.00"
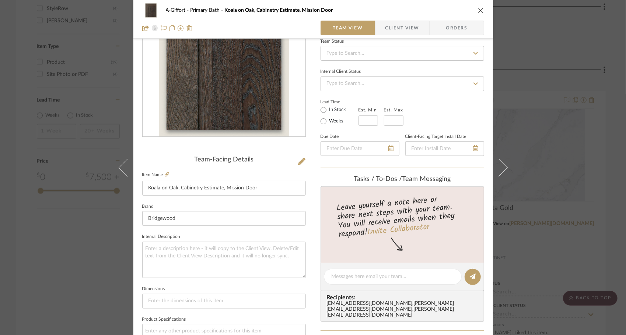
scroll to position [0, 0]
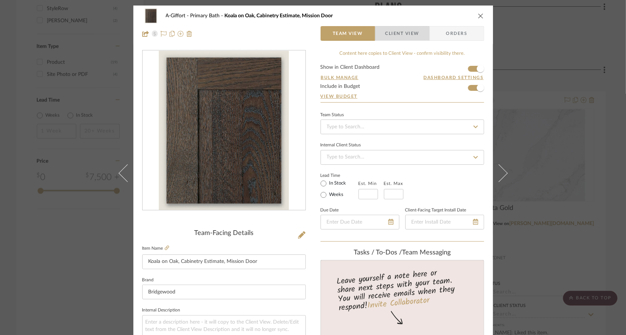
click at [400, 36] on span "Client View" at bounding box center [402, 33] width 34 height 15
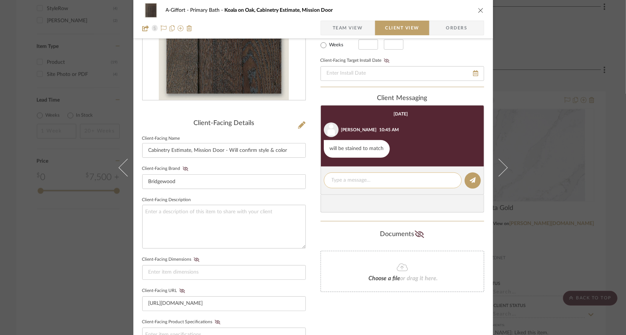
scroll to position [110, 0]
click at [409, 179] on textarea at bounding box center [392, 180] width 122 height 8
drag, startPoint x: 169, startPoint y: 151, endPoint x: 188, endPoint y: 151, distance: 19.1
click at [188, 151] on input "Cabinetry Estimate, Mission Door - Will confirm style & color" at bounding box center [223, 150] width 163 height 15
click at [146, 150] on input "Cabinetry, Mission Door - Will confirm style & color" at bounding box center [223, 150] width 163 height 15
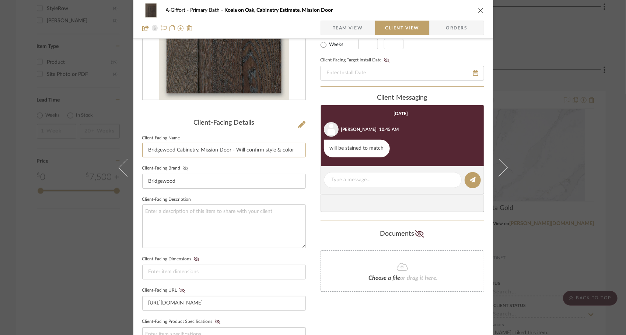
type input "Bridgewood Cabinetry, Mission Door - Will confirm style & color"
click at [182, 169] on icon at bounding box center [185, 168] width 6 height 4
drag, startPoint x: 233, startPoint y: 150, endPoint x: 297, endPoint y: 151, distance: 64.1
click at [297, 151] on input "Bridgewood Cabinetry, Mission Door - Will confirm style & color" at bounding box center [223, 150] width 163 height 15
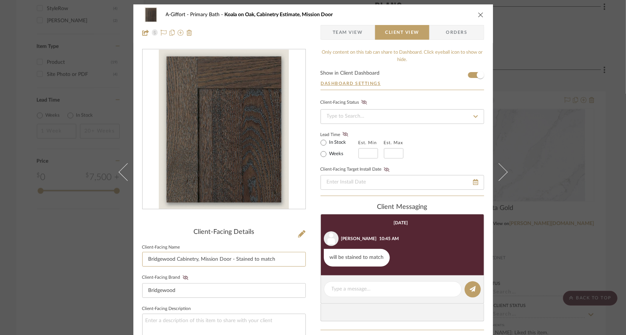
scroll to position [0, 0]
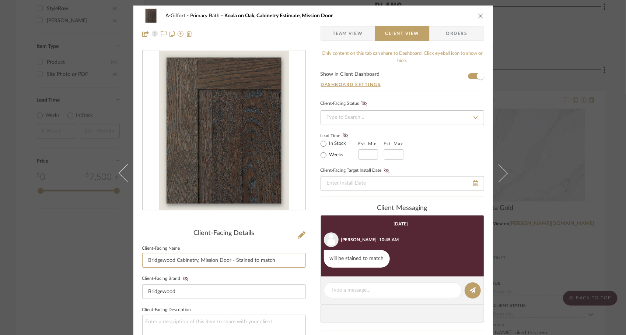
type input "Bridgewood Cabinetry, Mission Door - Stained to match"
drag, startPoint x: 314, startPoint y: 43, endPoint x: 343, endPoint y: 35, distance: 29.7
click at [316, 42] on div "A-Giffort Primary Bath Koala on Oak, Cabinetry Estimate, Mission Door Team View…" at bounding box center [312, 25] width 359 height 39
click at [478, 16] on icon "close" at bounding box center [481, 16] width 6 height 6
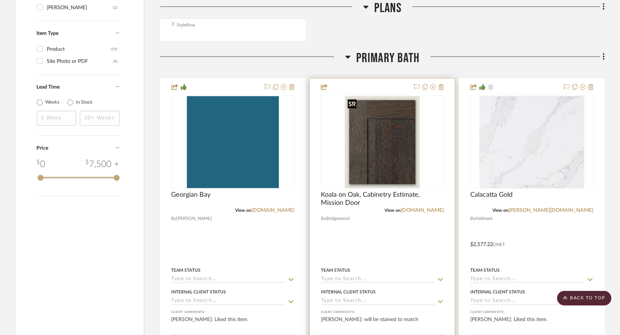
scroll to position [870, 0]
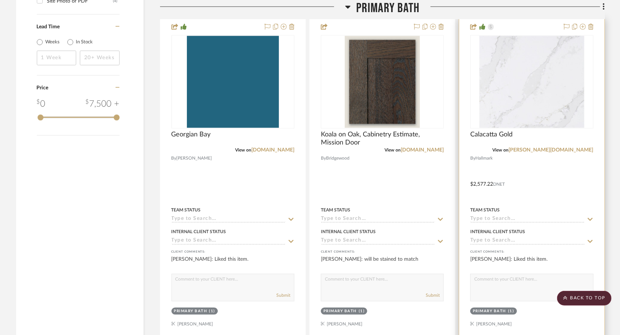
click at [540, 184] on div at bounding box center [531, 179] width 145 height 322
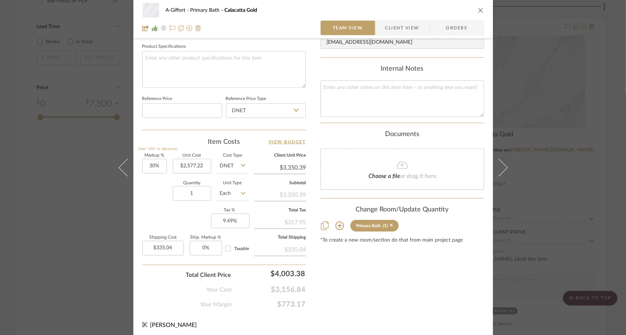
scroll to position [348, 0]
click at [478, 11] on icon "close" at bounding box center [481, 10] width 6 height 6
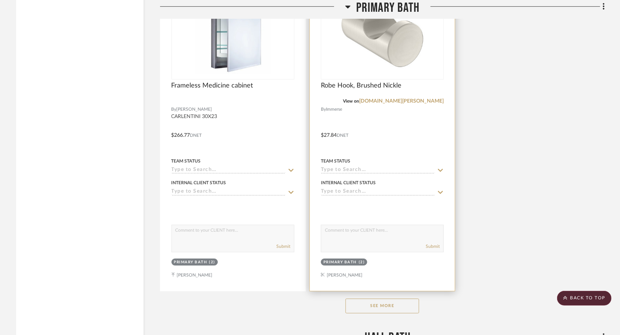
scroll to position [1590, 0]
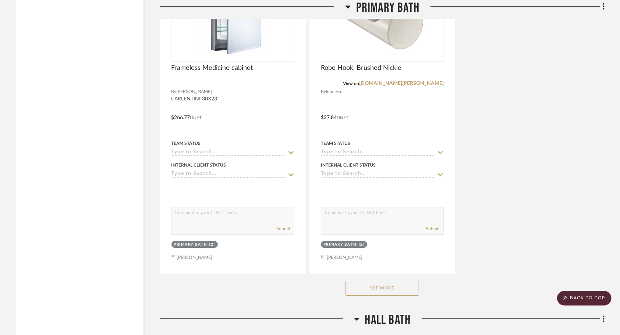
click at [380, 285] on button "See More" at bounding box center [383, 288] width 74 height 15
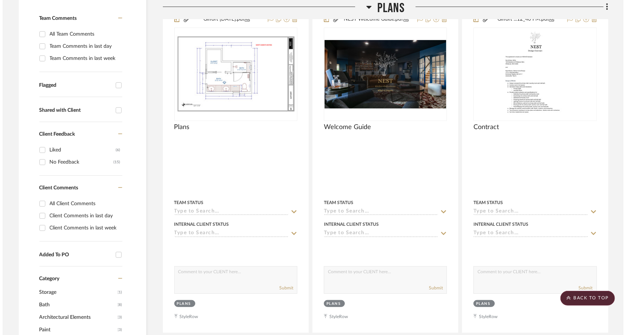
scroll to position [0, 0]
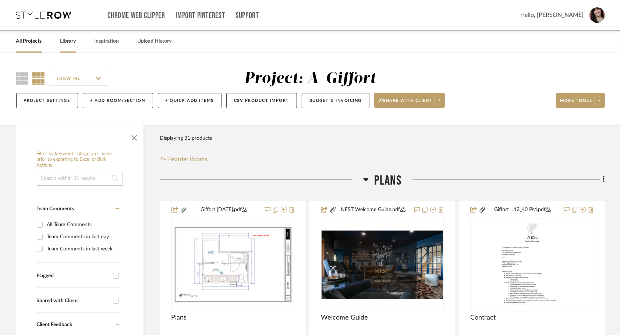
click at [71, 45] on link "Library" at bounding box center [68, 41] width 16 height 10
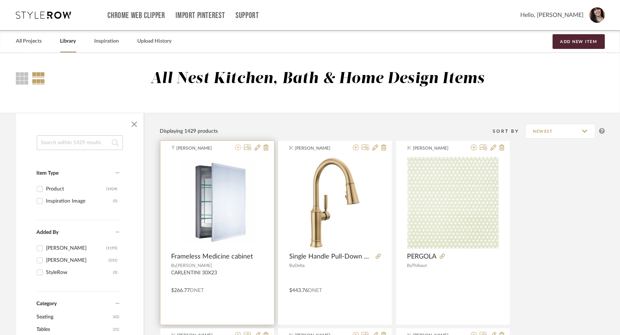
click at [239, 148] on icon at bounding box center [238, 148] width 6 height 6
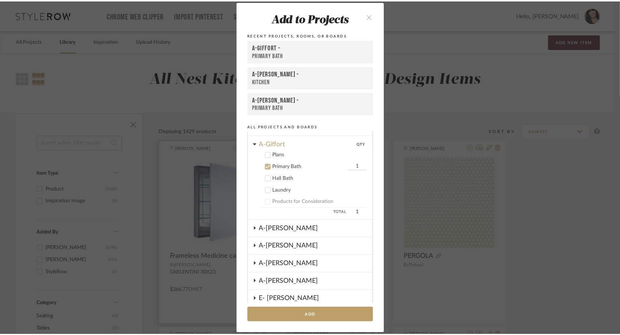
scroll to position [200, 0]
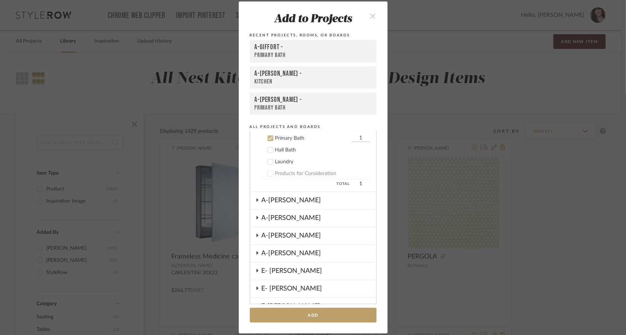
click at [268, 152] on icon at bounding box center [270, 150] width 5 height 5
click at [311, 312] on button "Add" at bounding box center [313, 315] width 127 height 15
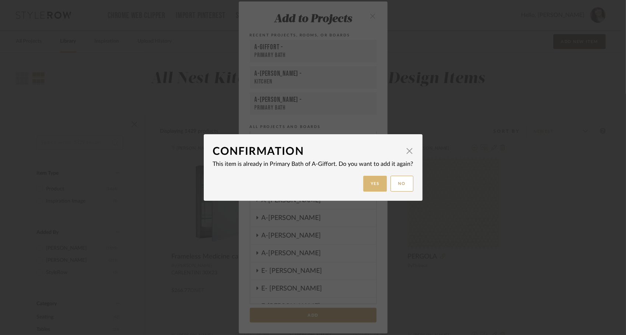
click at [372, 185] on button "Yes" at bounding box center [375, 184] width 24 height 16
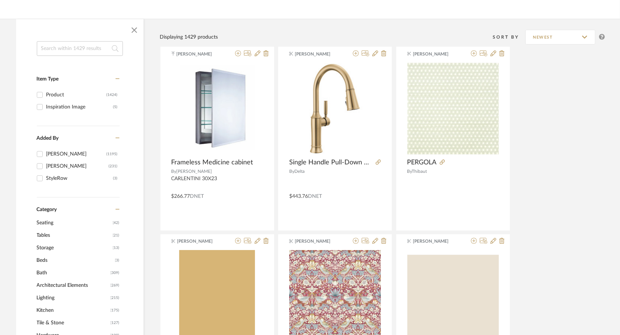
scroll to position [0, 0]
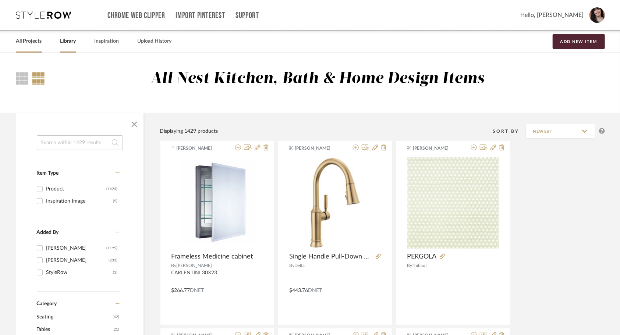
click at [33, 45] on link "All Projects" at bounding box center [29, 41] width 26 height 10
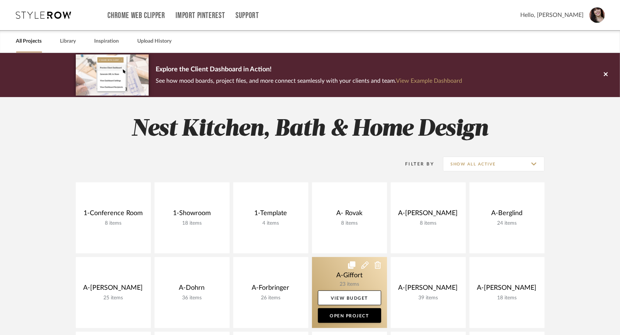
click at [337, 269] on link at bounding box center [349, 292] width 75 height 71
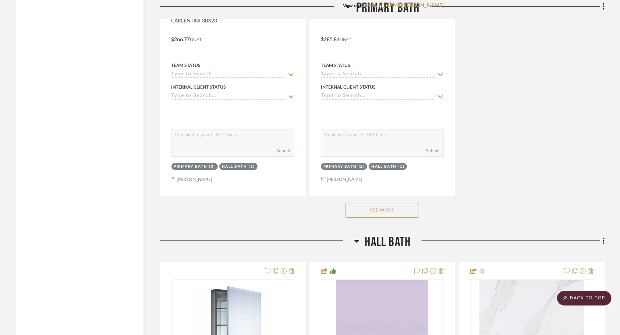
scroll to position [1694, 0]
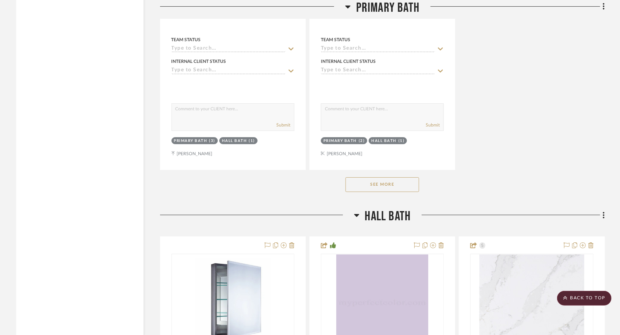
click at [363, 188] on button "See More" at bounding box center [383, 184] width 74 height 15
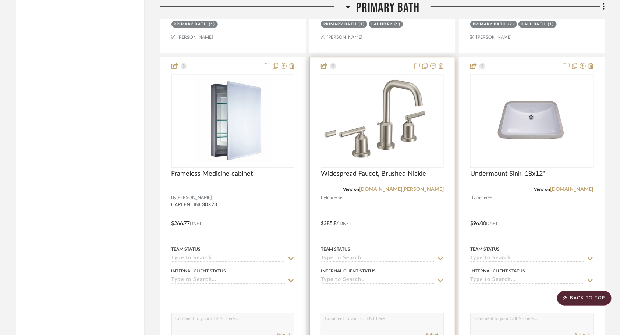
scroll to position [1510, 0]
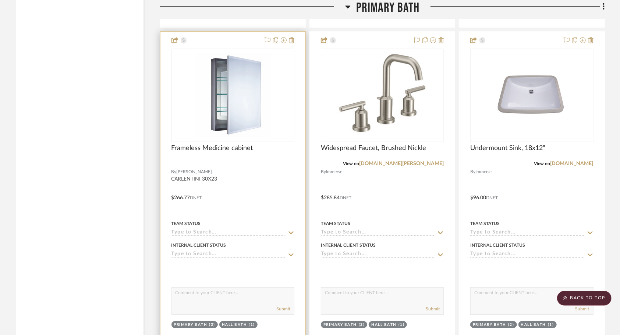
click at [247, 184] on div at bounding box center [233, 193] width 145 height 322
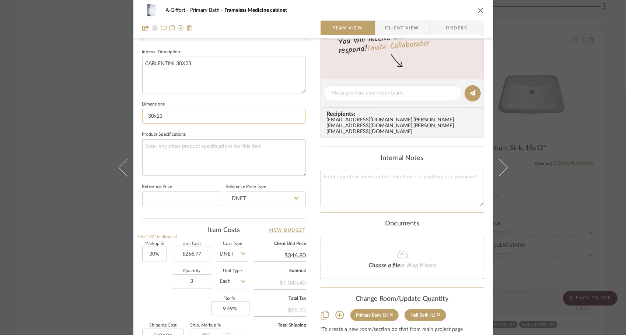
scroll to position [258, 0]
type input "2"
click at [155, 282] on div "Quantity 2 Unit Type Each" at bounding box center [195, 282] width 106 height 26
type input "$69.36"
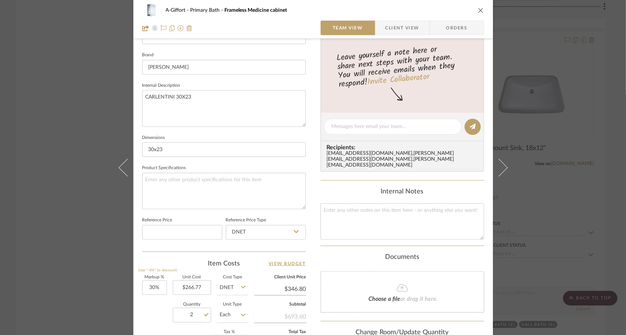
scroll to position [221, 0]
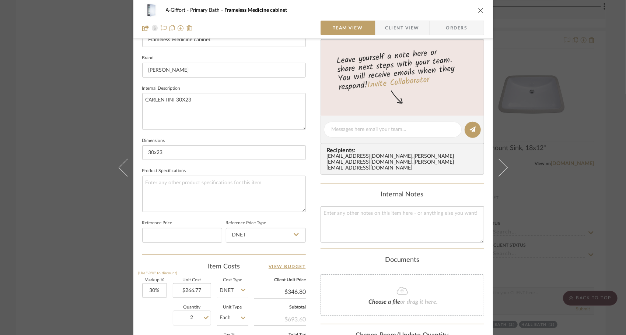
drag, startPoint x: 481, startPoint y: 10, endPoint x: 478, endPoint y: 20, distance: 10.0
click at [480, 10] on div "A-Giffort Primary Bath Frameless Medicine cabinet Team View Client View Orders" at bounding box center [312, 19] width 359 height 39
click at [478, 15] on div "A-Giffort Primary Bath Frameless Medicine cabinet" at bounding box center [313, 10] width 342 height 15
drag, startPoint x: 476, startPoint y: 11, endPoint x: 477, endPoint y: 51, distance: 40.1
click at [478, 10] on icon "close" at bounding box center [481, 10] width 6 height 6
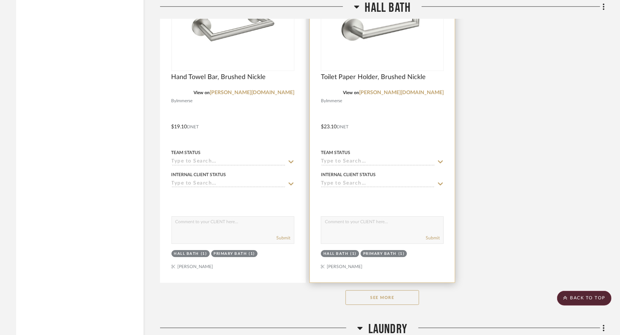
scroll to position [3277, 0]
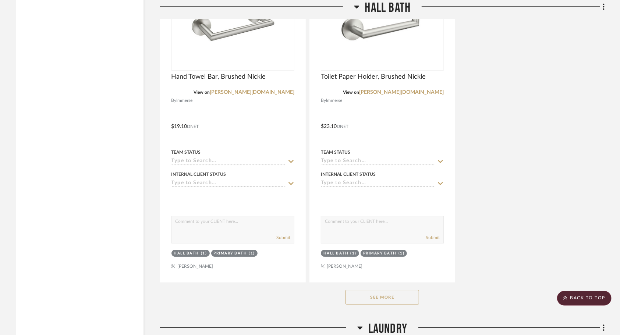
click at [402, 300] on button "See More" at bounding box center [383, 297] width 74 height 15
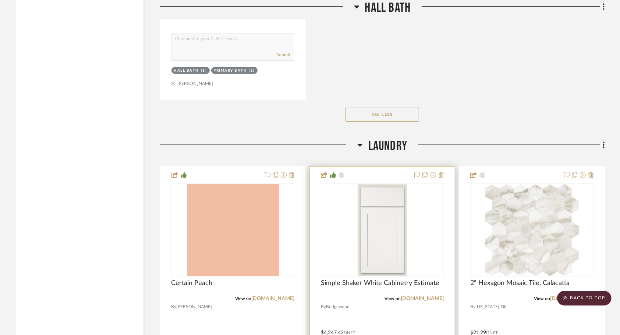
scroll to position [3792, 0]
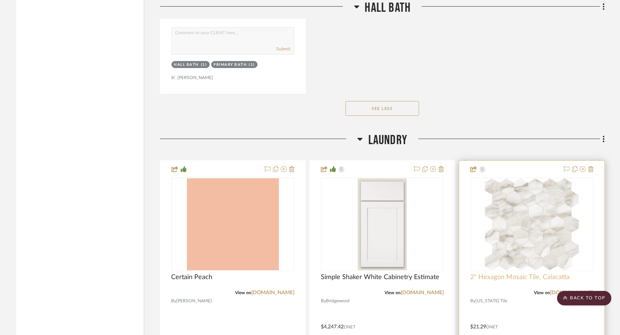
click at [478, 282] on span "2" Hexagon Mosaic Tile, Calacatta" at bounding box center [520, 278] width 99 height 8
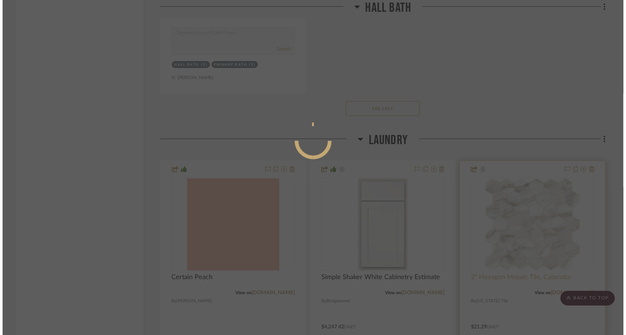
scroll to position [0, 0]
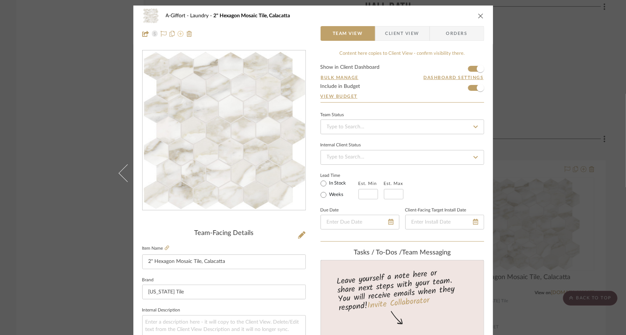
click at [177, 36] on icon at bounding box center [180, 34] width 6 height 6
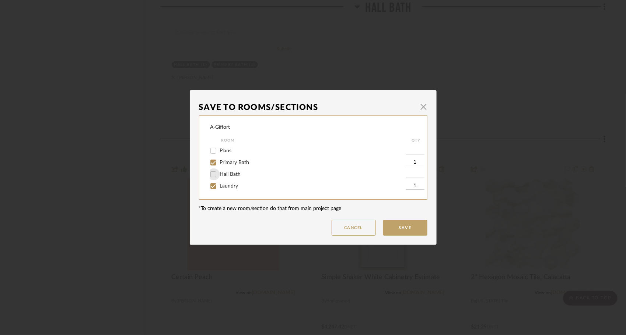
click at [214, 175] on input "Hall Bath" at bounding box center [213, 175] width 12 height 12
checkbox input "true"
type input "1"
click at [393, 226] on button "Save" at bounding box center [405, 228] width 44 height 16
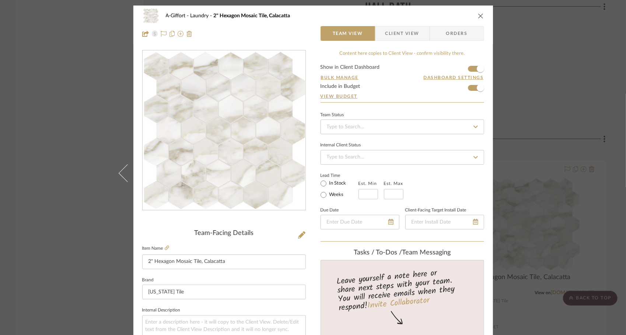
click at [478, 17] on icon "close" at bounding box center [481, 16] width 6 height 6
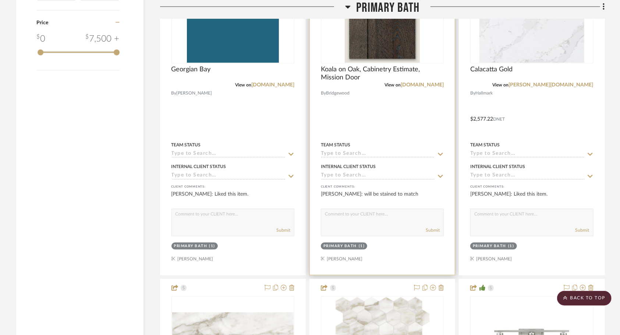
scroll to position [936, 0]
click at [382, 139] on div at bounding box center [382, 113] width 145 height 322
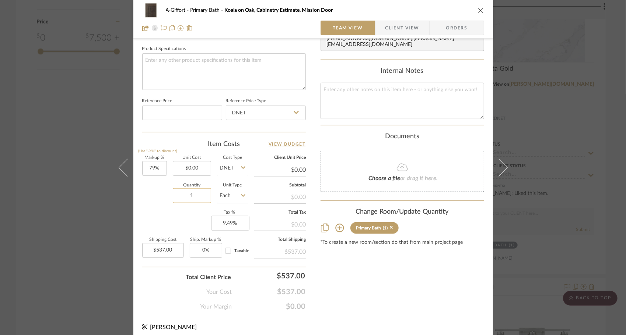
scroll to position [348, 0]
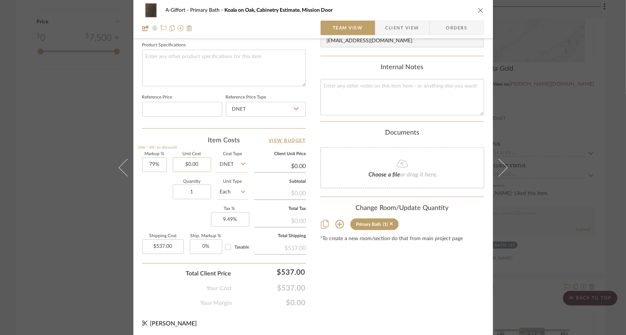
type input "0.00"
type input "$0.00"
type input "1"
type input "915.28%"
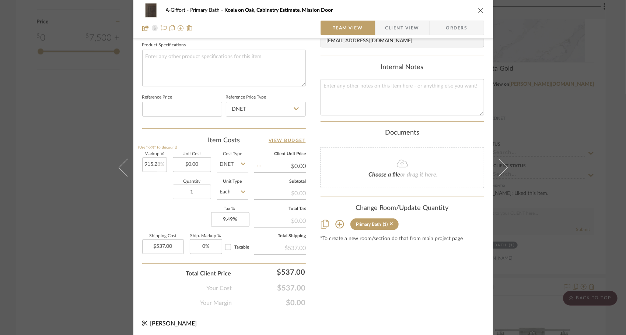
click at [158, 198] on div "Quantity 1 Unit Type Each" at bounding box center [195, 193] width 106 height 26
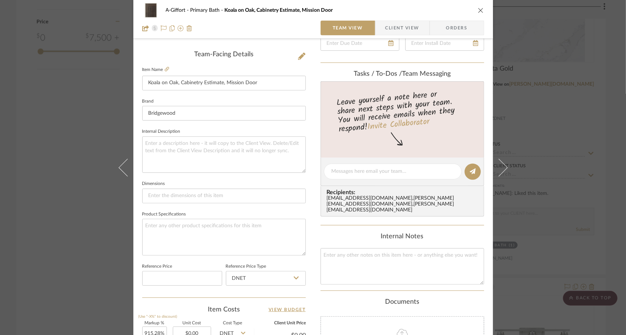
scroll to position [91, 0]
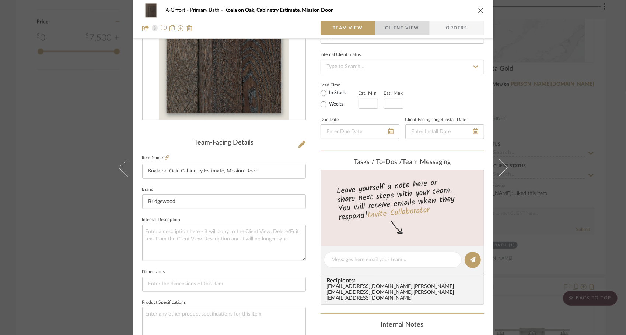
click at [398, 29] on span "Client View" at bounding box center [402, 28] width 34 height 15
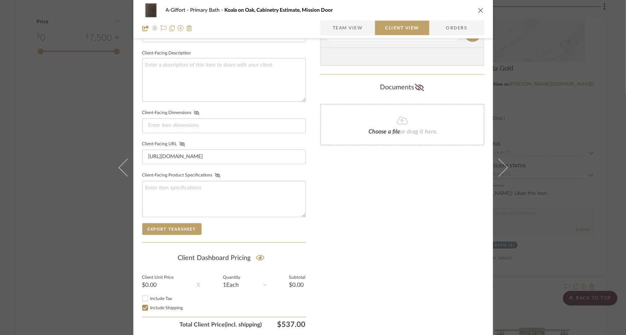
scroll to position [275, 0]
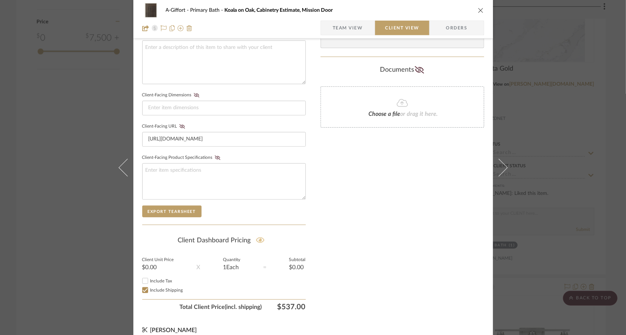
click at [258, 238] on icon at bounding box center [260, 241] width 8 height 6
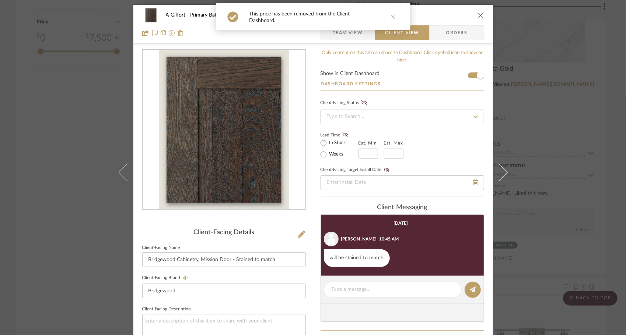
scroll to position [0, 0]
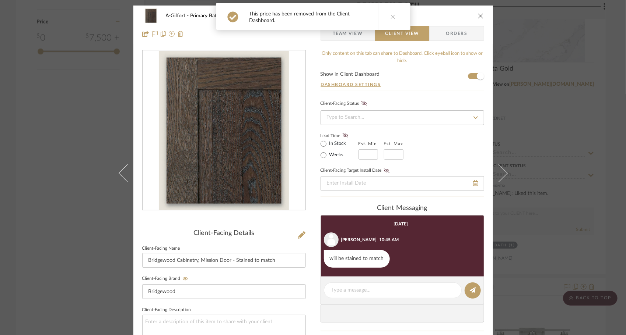
drag, startPoint x: 351, startPoint y: 37, endPoint x: 348, endPoint y: 41, distance: 4.8
click at [351, 37] on span "Team View" at bounding box center [347, 33] width 30 height 15
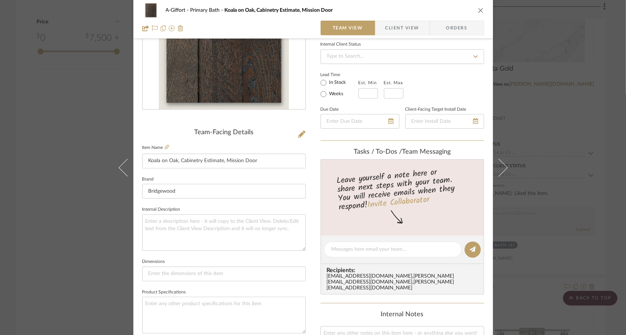
scroll to position [91, 0]
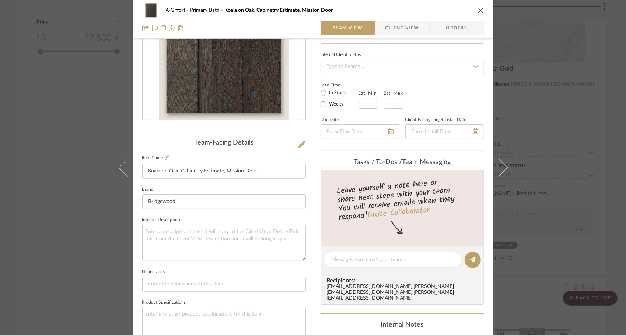
drag, startPoint x: 411, startPoint y: 26, endPoint x: 411, endPoint y: 32, distance: 6.3
click at [411, 26] on span "Client View" at bounding box center [402, 28] width 34 height 15
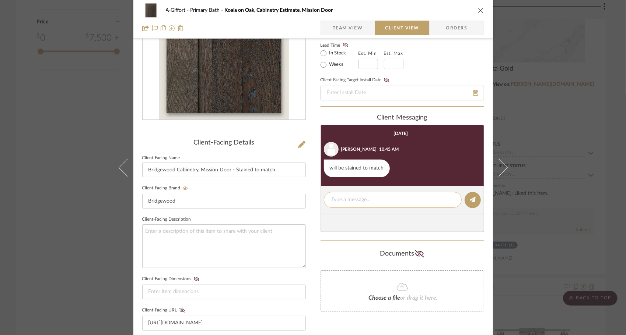
click at [390, 198] on textarea at bounding box center [392, 200] width 122 height 8
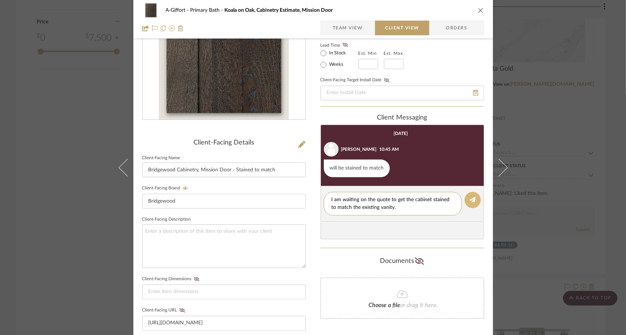
type textarea "I am waiting on the quote to get the cabinet stained to match the existing vani…"
click at [467, 204] on button at bounding box center [472, 200] width 16 height 16
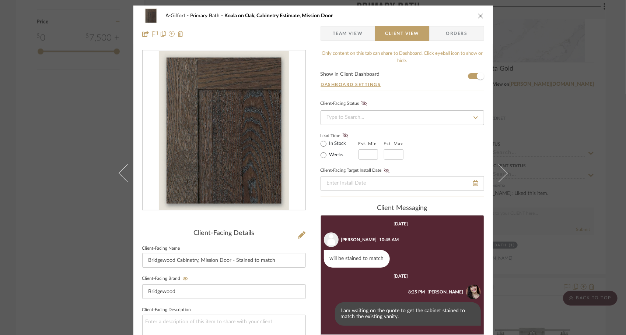
click at [478, 17] on icon "close" at bounding box center [481, 16] width 6 height 6
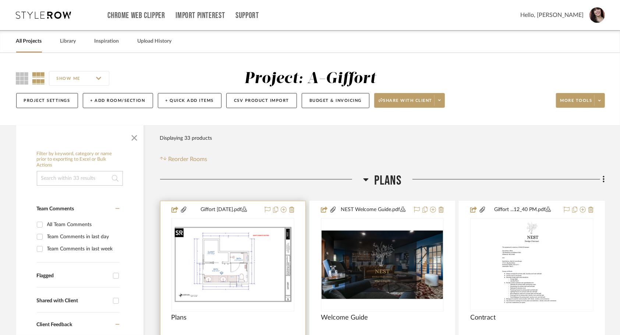
click at [235, 256] on img at bounding box center [232, 265] width 121 height 78
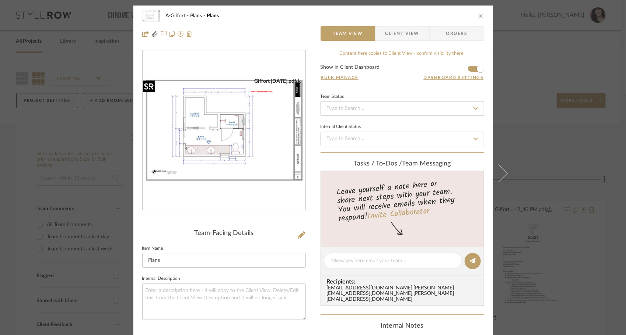
click at [235, 147] on img "0" at bounding box center [223, 130] width 163 height 105
click at [478, 17] on icon "close" at bounding box center [481, 16] width 6 height 6
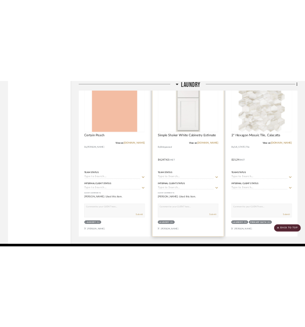
scroll to position [3955, 0]
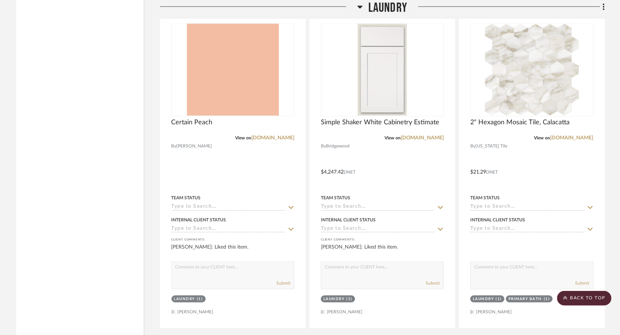
scroll to position [2982, 0]
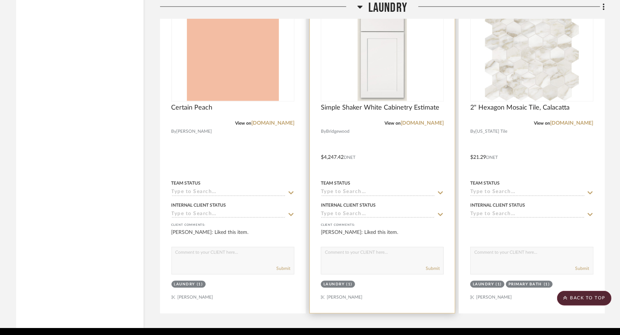
click at [396, 163] on div at bounding box center [382, 152] width 145 height 322
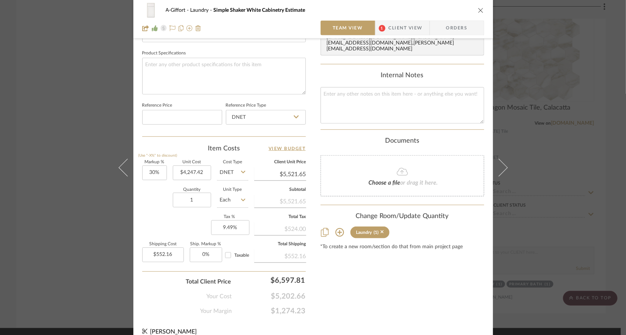
scroll to position [348, 0]
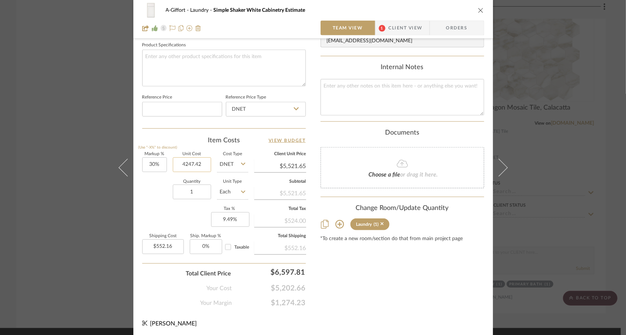
click at [200, 163] on input "4247.42" at bounding box center [192, 165] width 38 height 15
type input "4069.08"
type input "30"
type input "$4,069.08"
click at [161, 165] on input "30" at bounding box center [154, 165] width 25 height 15
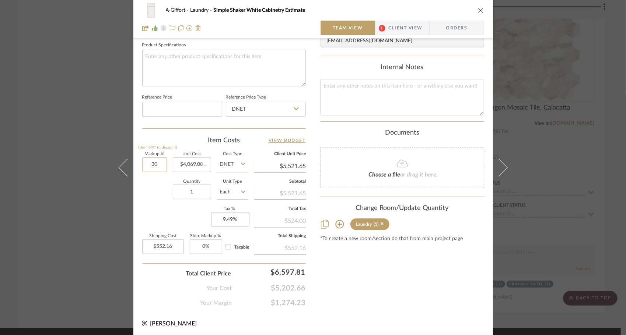
type input "$5,289.80"
type input "$528.98"
type input "79%"
click at [159, 183] on div "Quantity 1 Unit Type Each" at bounding box center [195, 193] width 106 height 26
type input "$7,283.65"
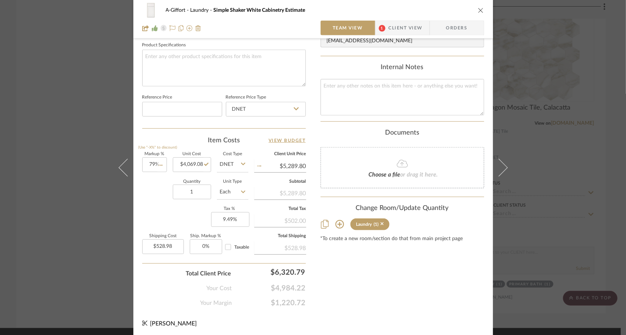
type input "$728.37"
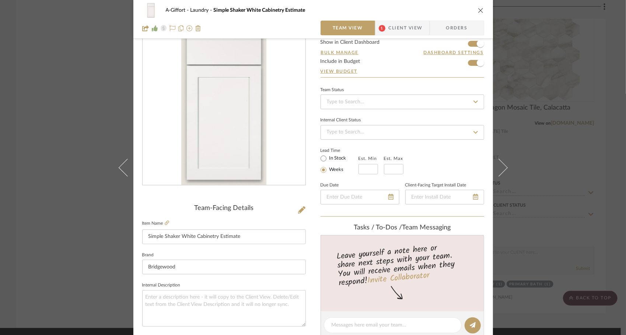
scroll to position [17, 0]
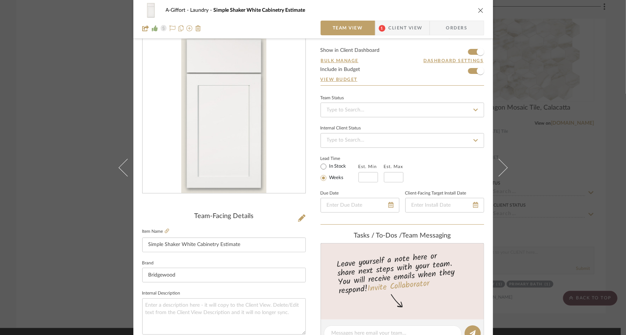
drag, startPoint x: 478, startPoint y: 11, endPoint x: 474, endPoint y: 13, distance: 4.3
click at [478, 11] on icon "close" at bounding box center [481, 10] width 6 height 6
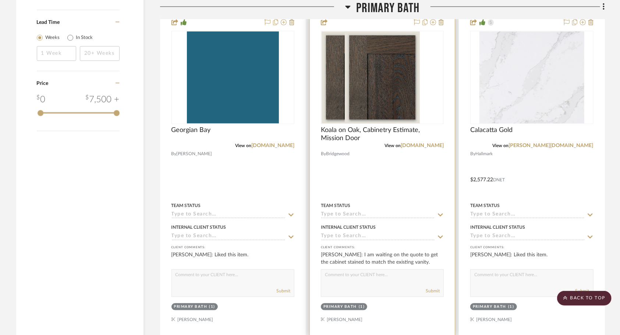
scroll to position [949, 0]
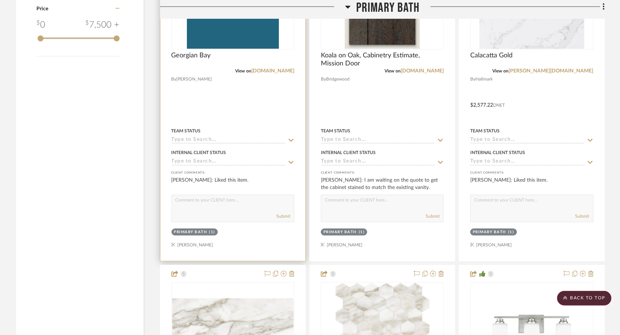
click at [249, 102] on div at bounding box center [233, 100] width 145 height 322
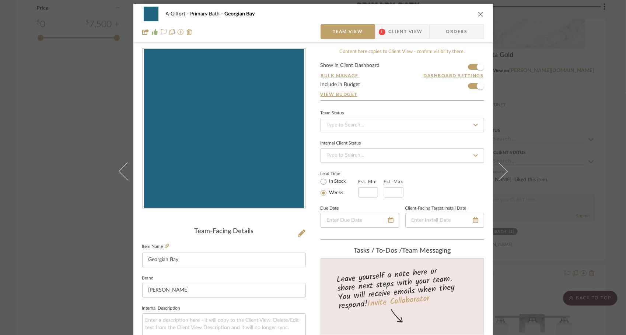
scroll to position [0, 0]
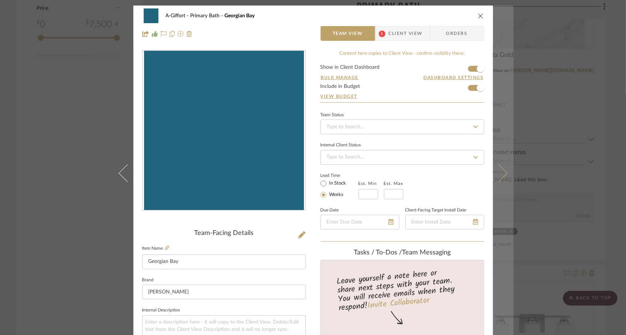
click at [501, 177] on button at bounding box center [503, 173] width 21 height 335
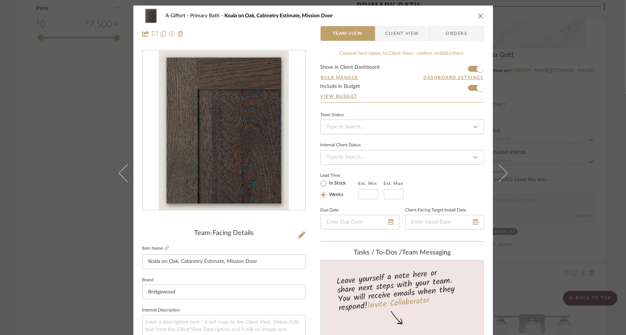
click at [501, 177] on button at bounding box center [503, 173] width 21 height 335
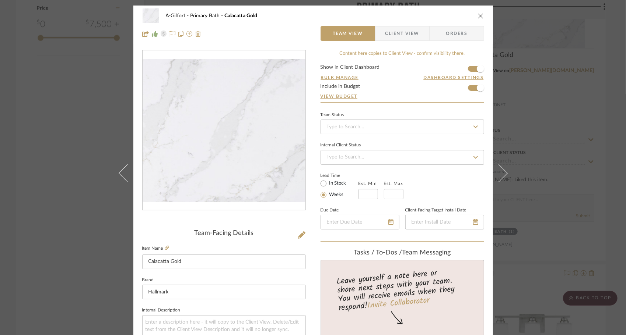
click at [412, 38] on span "Client View" at bounding box center [402, 33] width 34 height 15
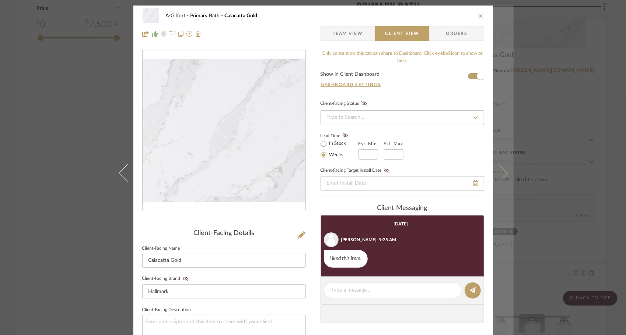
click at [497, 172] on icon at bounding box center [498, 173] width 18 height 18
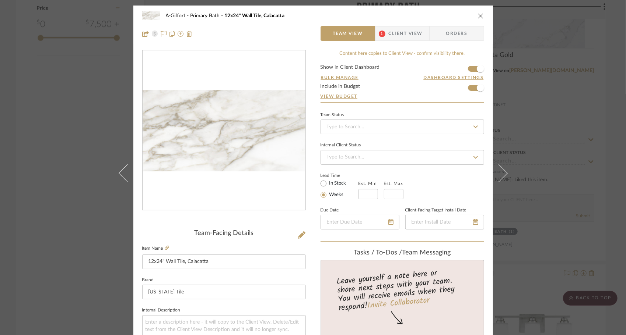
click at [481, 15] on button "close" at bounding box center [480, 16] width 7 height 7
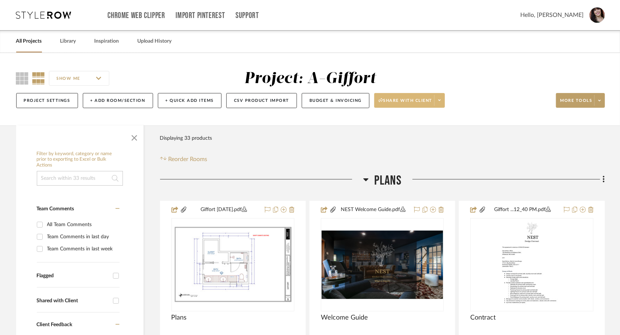
click at [439, 101] on icon at bounding box center [439, 100] width 3 height 1
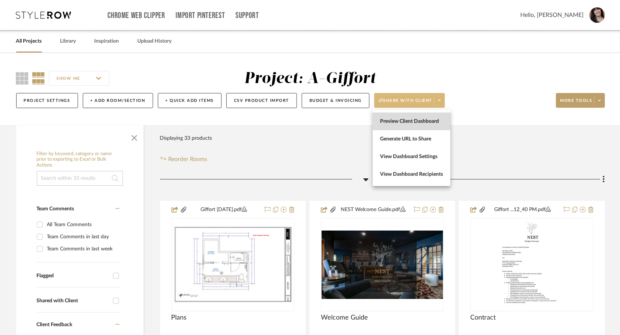
click at [417, 124] on span "Preview Client Dashboard" at bounding box center [411, 122] width 63 height 6
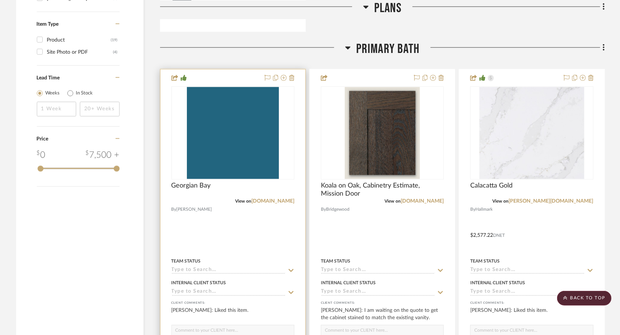
scroll to position [847, 0]
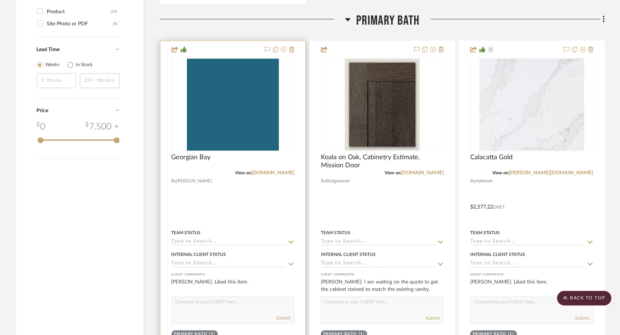
click at [236, 160] on div "Georgian Bay" at bounding box center [233, 162] width 123 height 16
click at [238, 144] on img "0" at bounding box center [233, 105] width 92 height 92
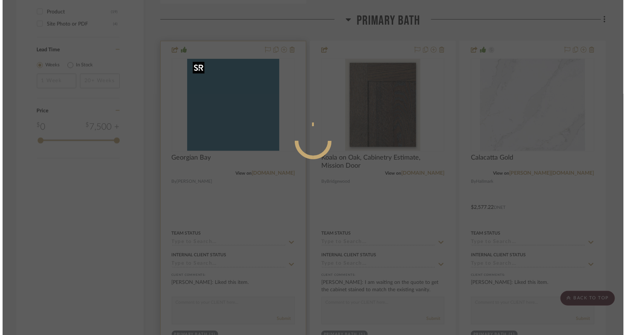
scroll to position [0, 0]
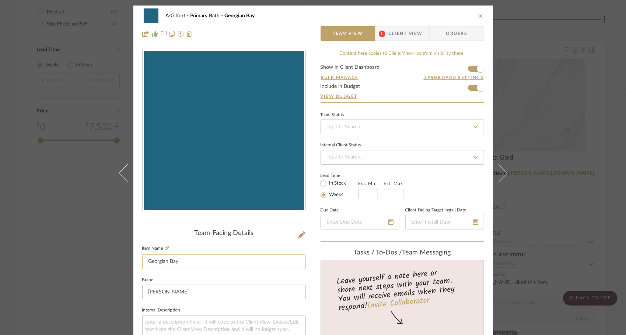
click at [146, 265] on input "Georgian Bay" at bounding box center [223, 262] width 163 height 15
drag, startPoint x: 188, startPoint y: 262, endPoint x: 145, endPoint y: 262, distance: 42.3
click at [145, 262] on input "[PERSON_NAME] - [GEOGRAPHIC_DATA]" at bounding box center [223, 262] width 163 height 15
type input "[PERSON_NAME] - [GEOGRAPHIC_DATA]"
click at [377, 90] on form "Show in Client Dashboard Bulk Manage Dashboard Settings Include in Budget View …" at bounding box center [401, 84] width 163 height 38
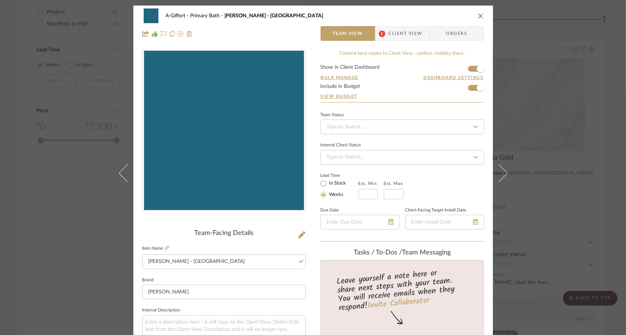
click at [478, 15] on icon "close" at bounding box center [481, 16] width 6 height 6
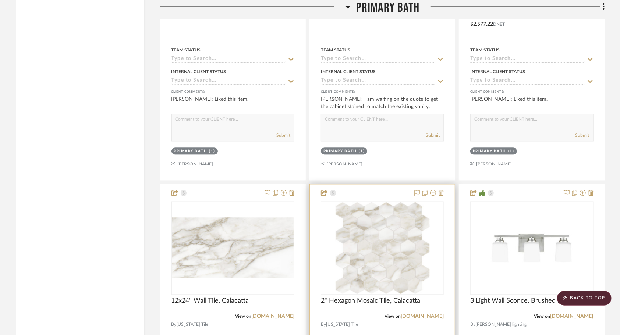
scroll to position [1178, 0]
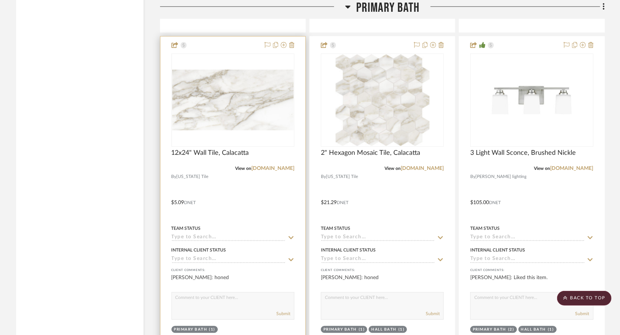
click at [258, 203] on div at bounding box center [233, 197] width 145 height 322
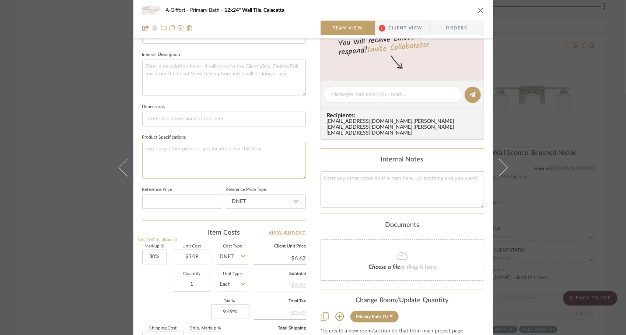
scroll to position [258, 0]
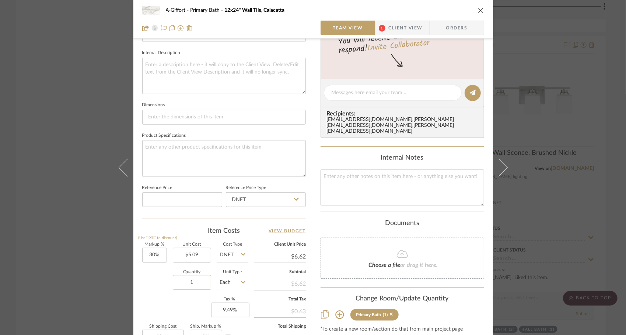
click at [194, 282] on input "1" at bounding box center [192, 282] width 38 height 15
type input "125"
click at [189, 294] on sr-form-field "Quantity 125" at bounding box center [192, 284] width 38 height 26
type input "$82.71"
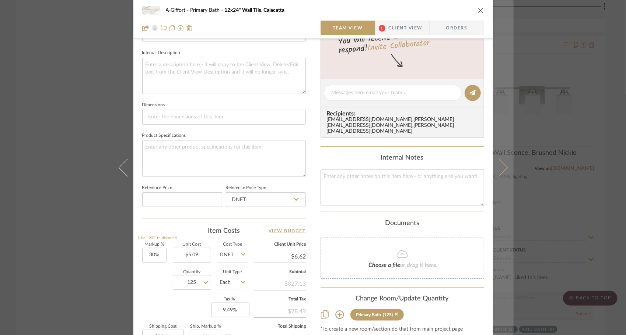
click at [495, 172] on icon at bounding box center [498, 168] width 18 height 18
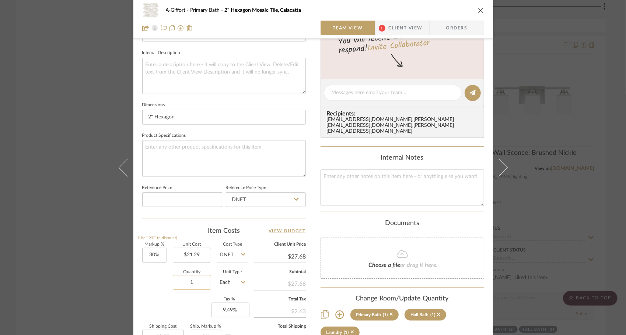
click at [190, 282] on input "1" at bounding box center [192, 282] width 38 height 15
type input "160"
click at [155, 286] on div "Quantity 160 Unit Type Each" at bounding box center [195, 284] width 106 height 26
type input "$442.83"
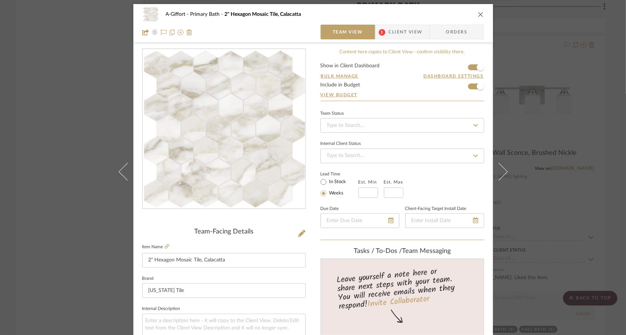
scroll to position [0, 0]
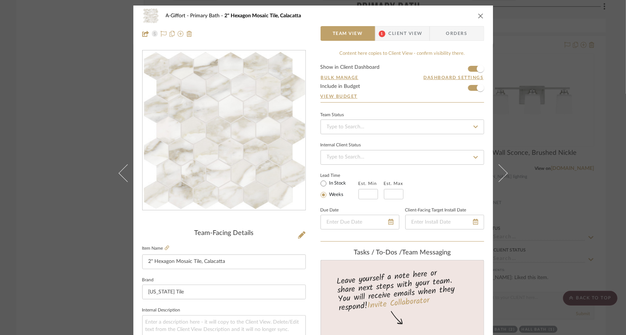
click at [478, 18] on icon "close" at bounding box center [481, 16] width 6 height 6
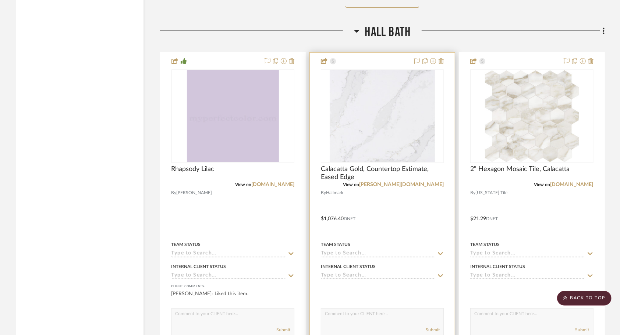
scroll to position [1878, 0]
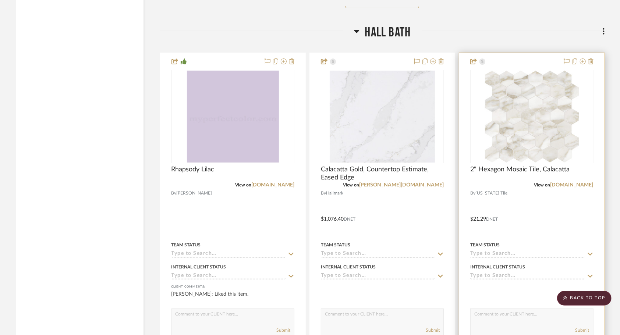
click at [541, 218] on div at bounding box center [531, 214] width 145 height 322
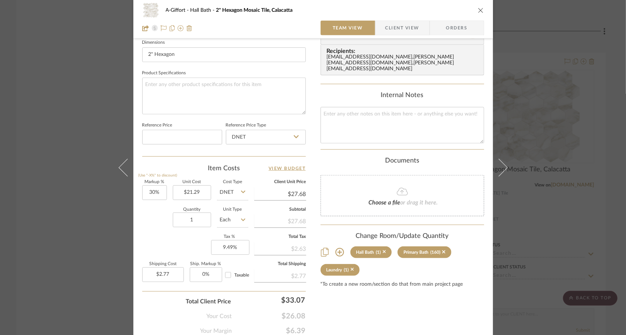
scroll to position [331, 0]
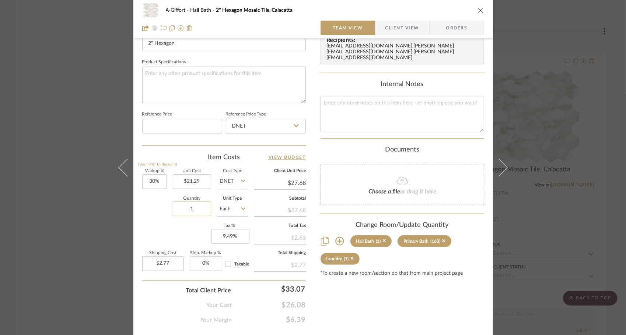
click at [195, 211] on input "1" at bounding box center [192, 209] width 38 height 15
type input "35"
click at [175, 225] on div "Markup % (Use "-X%" to discount) 30% Unit Cost $21.29 Cost Type DNET Client Uni…" at bounding box center [223, 223] width 163 height 108
type input "$96.87"
click at [478, 12] on icon "close" at bounding box center [481, 10] width 6 height 6
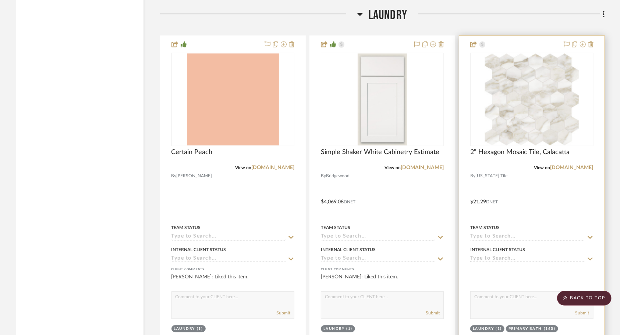
scroll to position [2945, 0]
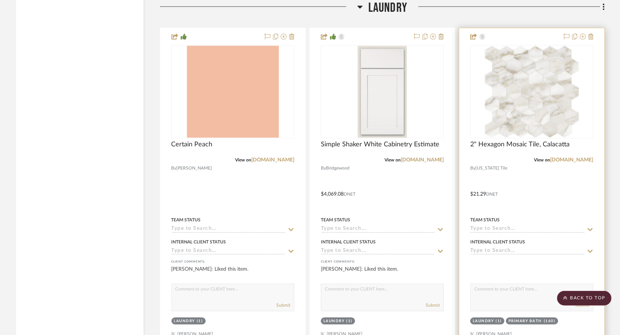
click at [533, 198] on div at bounding box center [531, 189] width 145 height 322
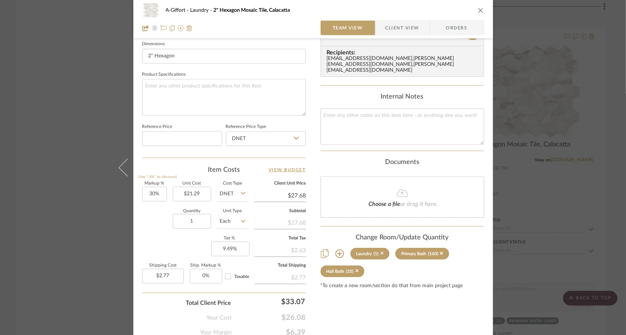
scroll to position [348, 0]
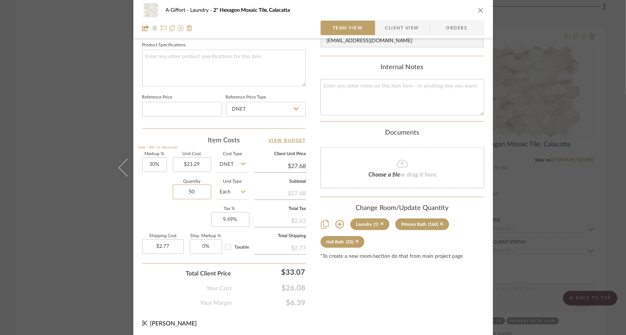
type input "50"
click at [153, 208] on div "Markup % (Use "-X%" to discount) 30% Unit Cost $21.29 Cost Type DNET Client Uni…" at bounding box center [223, 206] width 163 height 108
type input "$138.39"
click at [478, 12] on icon "close" at bounding box center [481, 10] width 6 height 6
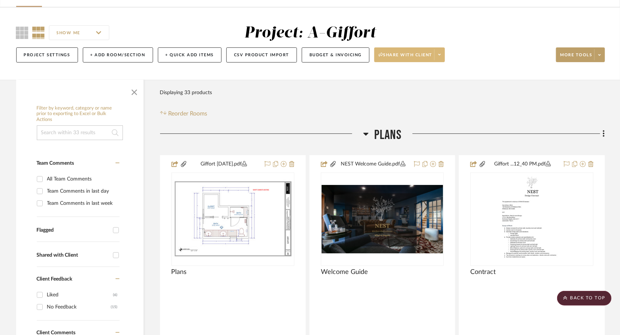
scroll to position [0, 0]
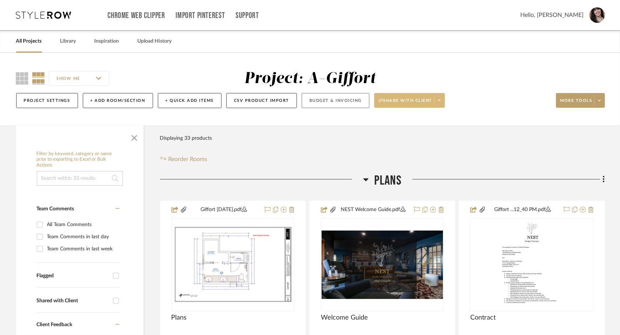
click at [332, 104] on button "Budget & Invoicing" at bounding box center [336, 100] width 68 height 15
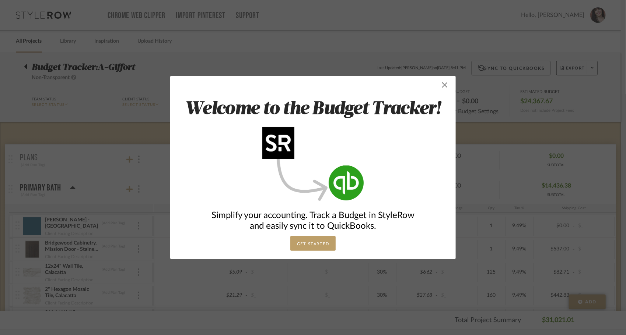
click at [443, 85] on span "button" at bounding box center [444, 85] width 15 height 15
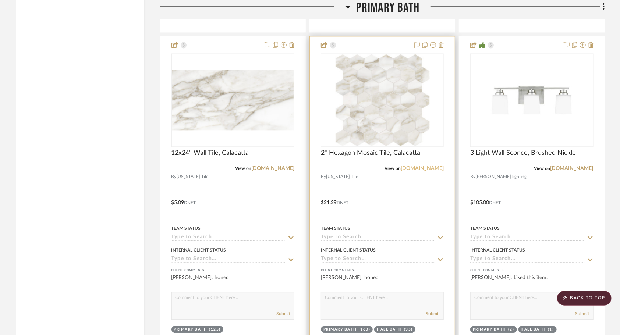
click at [415, 171] on link "virginiatile.com" at bounding box center [422, 168] width 43 height 5
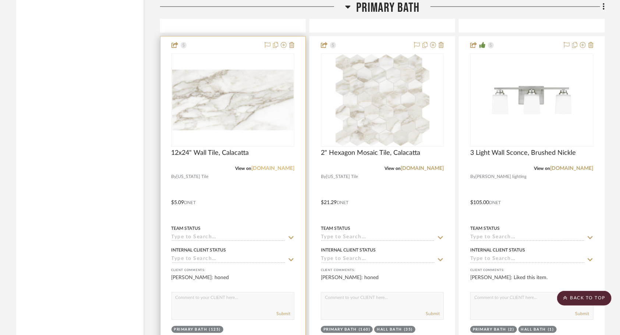
click at [272, 170] on link "virginiatile.com" at bounding box center [272, 168] width 43 height 5
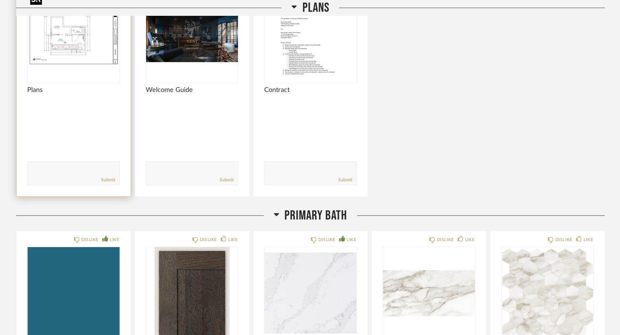
scroll to position [147, 0]
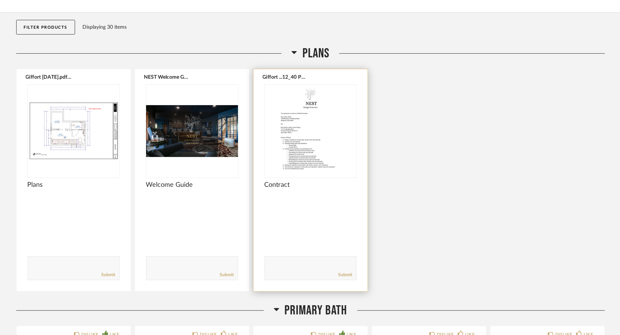
scroll to position [74, 0]
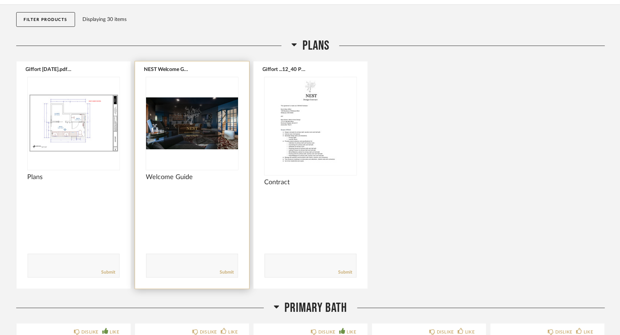
click at [211, 144] on div at bounding box center [192, 123] width 92 height 92
click at [214, 135] on img "0" at bounding box center [192, 123] width 92 height 92
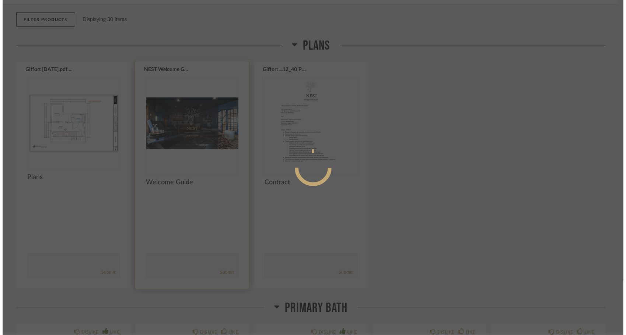
scroll to position [0, 0]
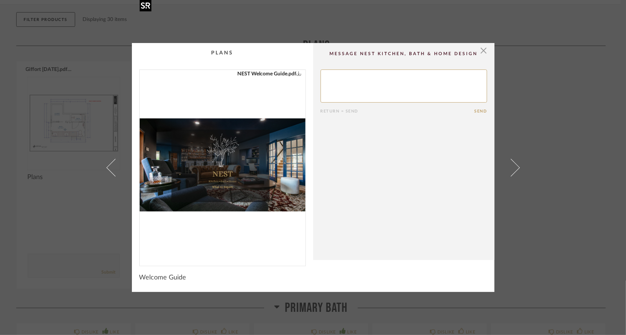
click at [220, 180] on img "0" at bounding box center [223, 165] width 166 height 190
click at [481, 48] on span "button" at bounding box center [483, 50] width 15 height 15
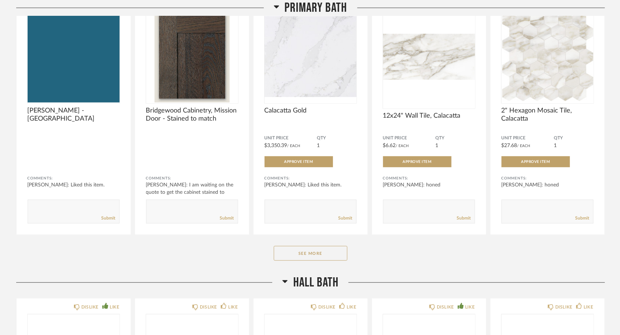
scroll to position [405, 0]
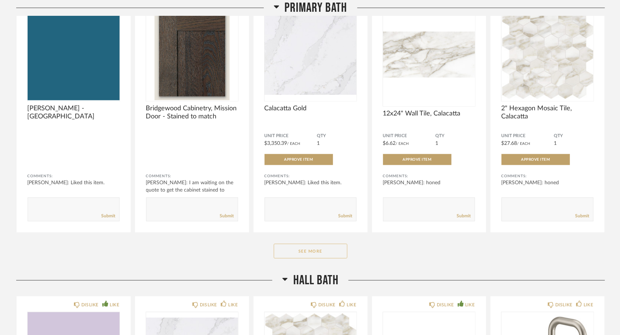
click at [326, 256] on button "See More" at bounding box center [311, 251] width 74 height 15
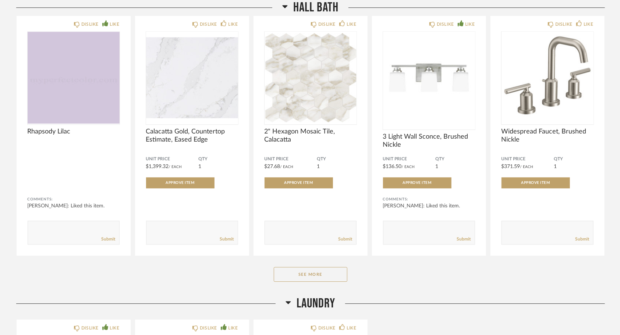
scroll to position [1178, 0]
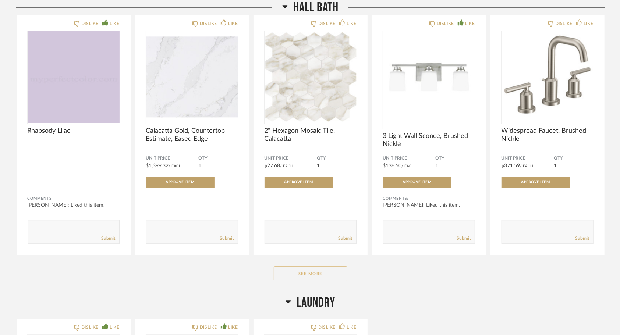
click at [333, 273] on button "See More" at bounding box center [311, 274] width 74 height 15
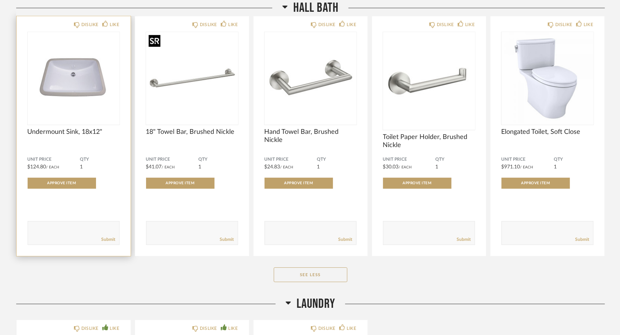
scroll to position [1412, 0]
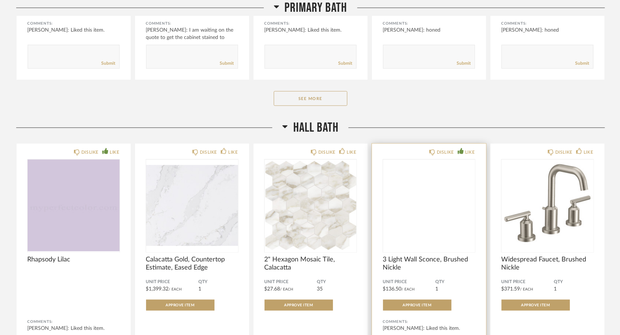
scroll to position [700, 0]
